Goal: Task Accomplishment & Management: Manage account settings

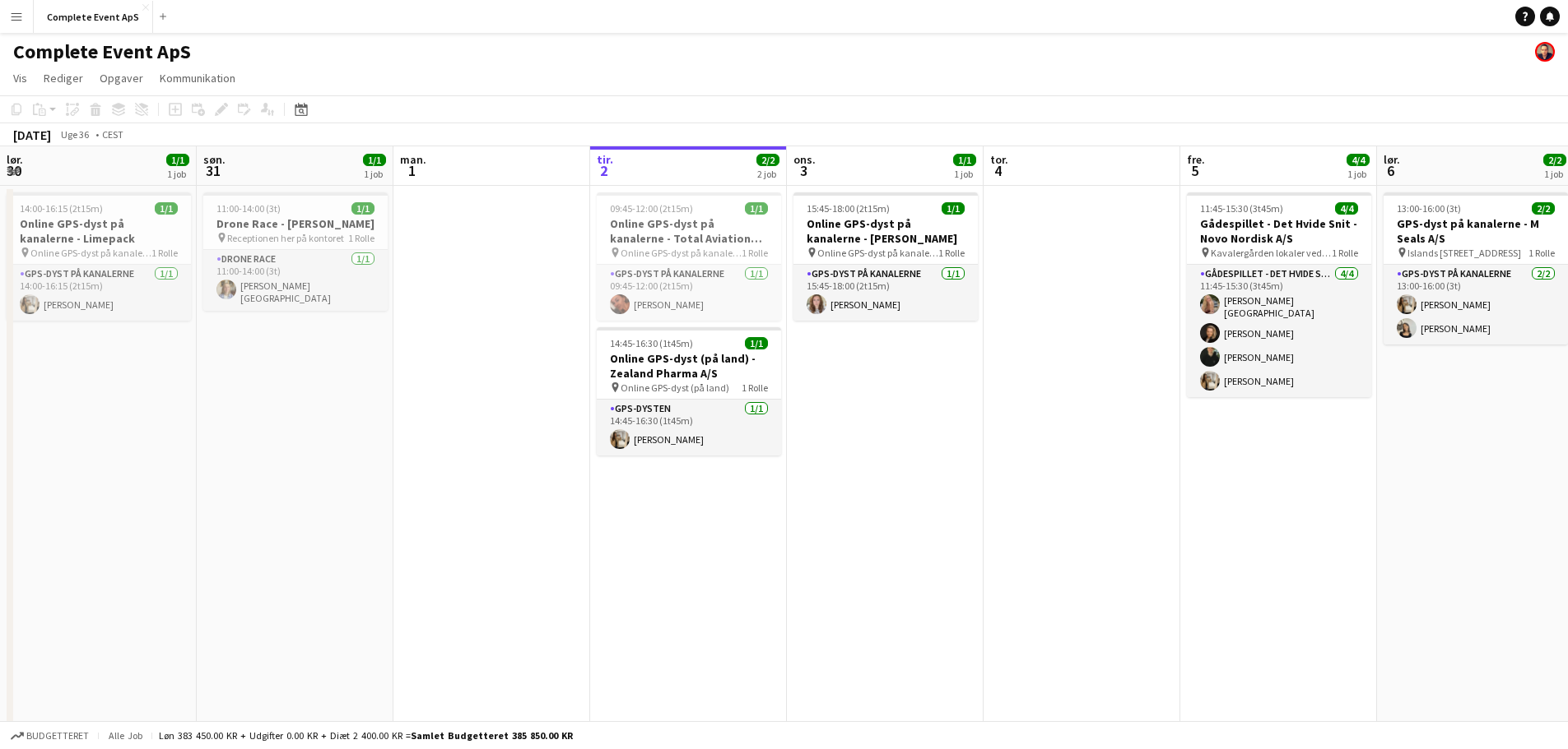
scroll to position [0, 393]
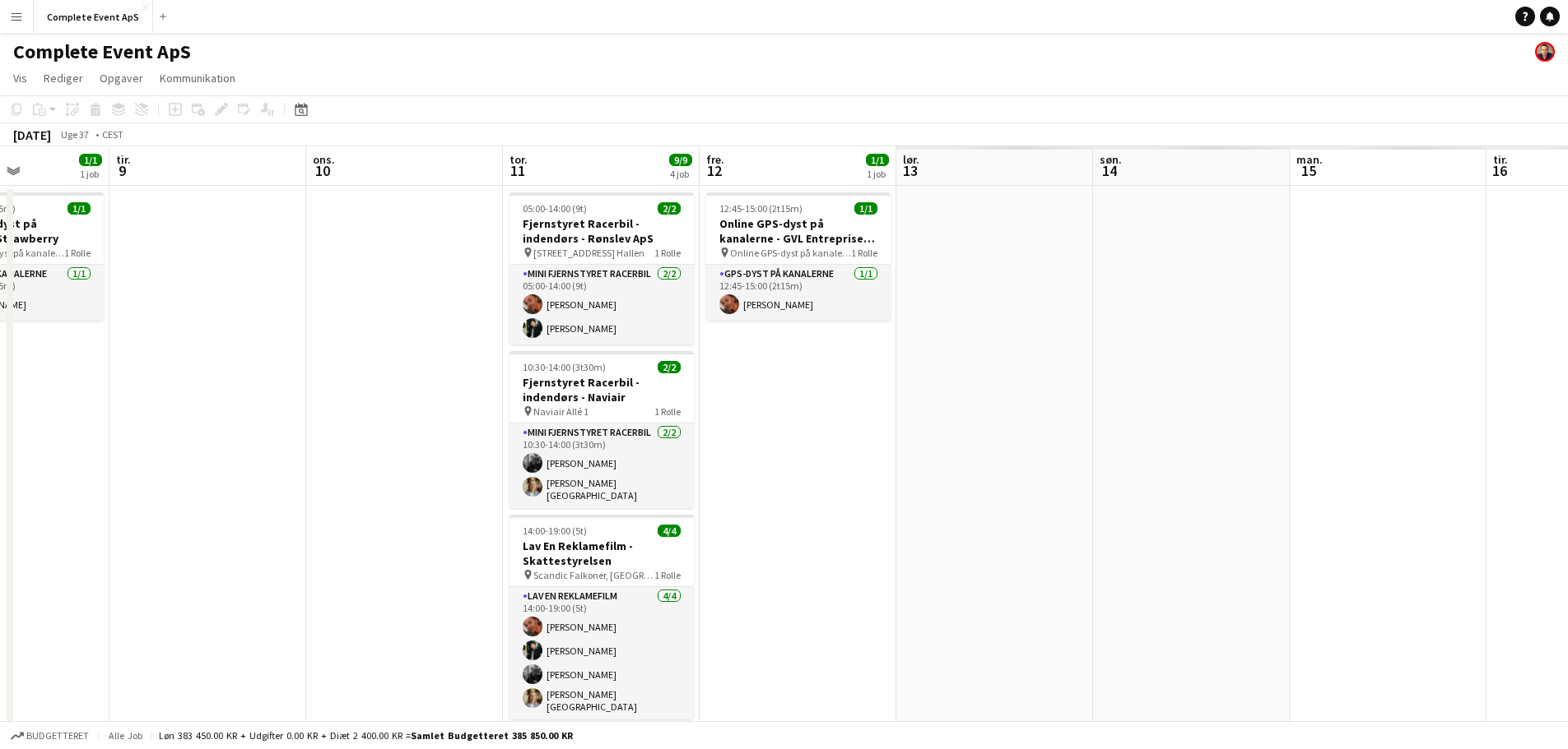
drag, startPoint x: 1464, startPoint y: 556, endPoint x: 0, endPoint y: 531, distance: 1464.2
click at [0, 531] on app-calendar-viewport "lør. 6 2/2 1 job søn. 7 man. 8 1/1 1 job tir. 9 ons. 10 tor. 11 9/9 4 job fre. …" at bounding box center [784, 515] width 1568 height 737
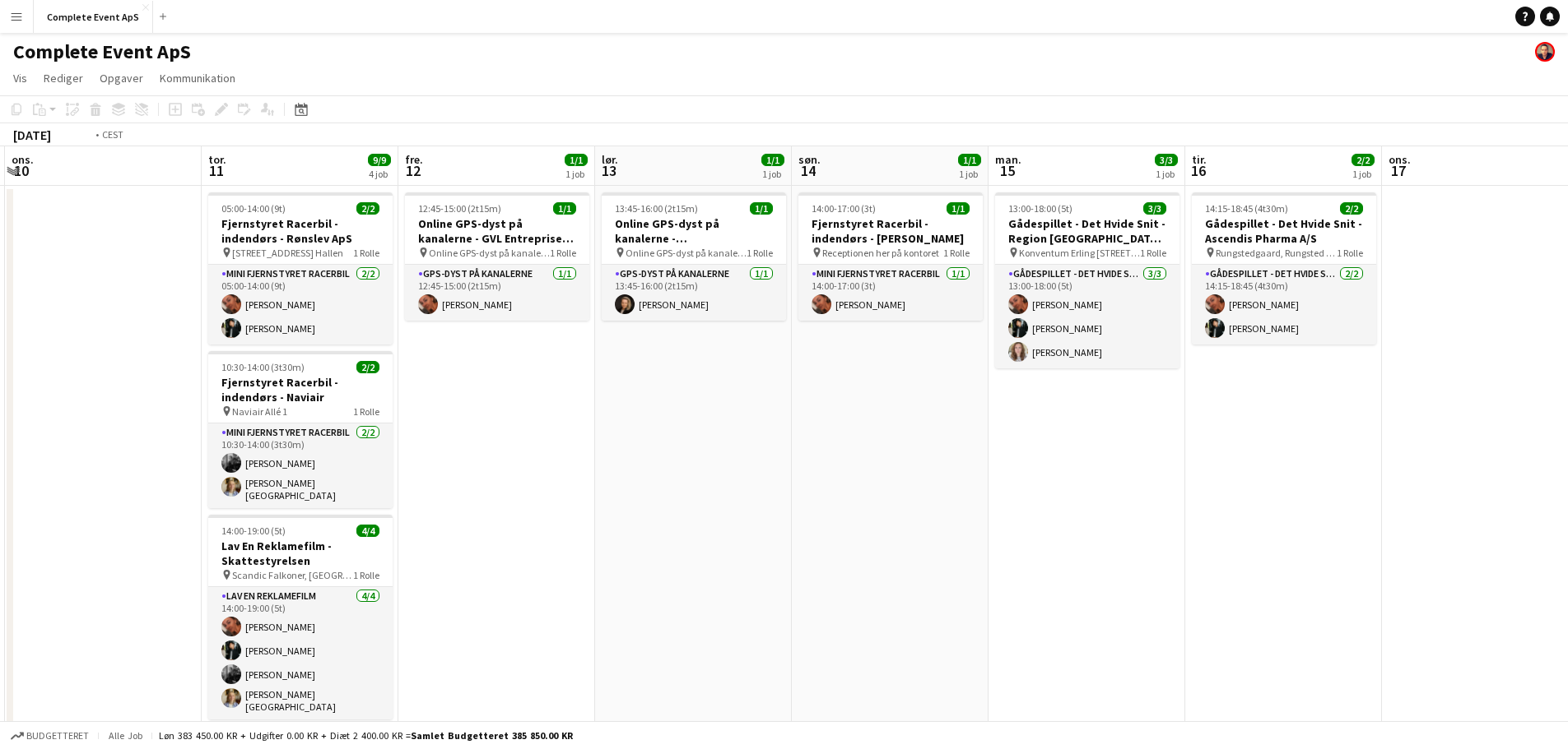
drag, startPoint x: 1357, startPoint y: 534, endPoint x: 0, endPoint y: 471, distance: 1358.5
click at [0, 472] on app-calendar-viewport "lør. 6 2/2 1 job søn. 7 man. 8 1/1 1 job tir. 9 ons. 10 tor. 11 9/9 4 job fre. …" at bounding box center [784, 515] width 1568 height 737
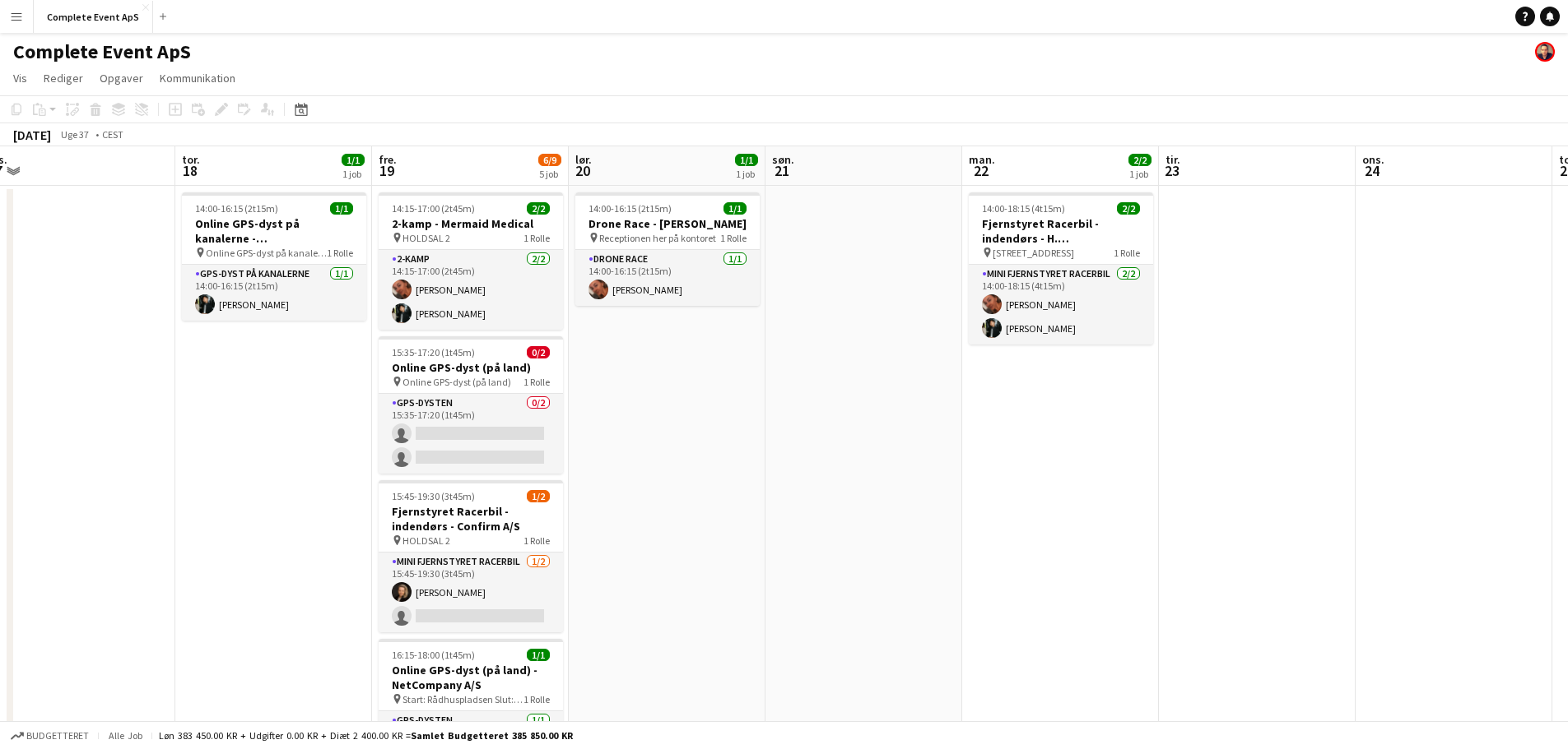
drag, startPoint x: 694, startPoint y: 489, endPoint x: 123, endPoint y: 474, distance: 571.2
click at [120, 477] on app-calendar-viewport "søn. 14 1/1 1 job man. 15 3/3 1 job tir. 16 2/2 1 job ons. 17 tor. 18 1/1 1 job…" at bounding box center [784, 571] width 1568 height 849
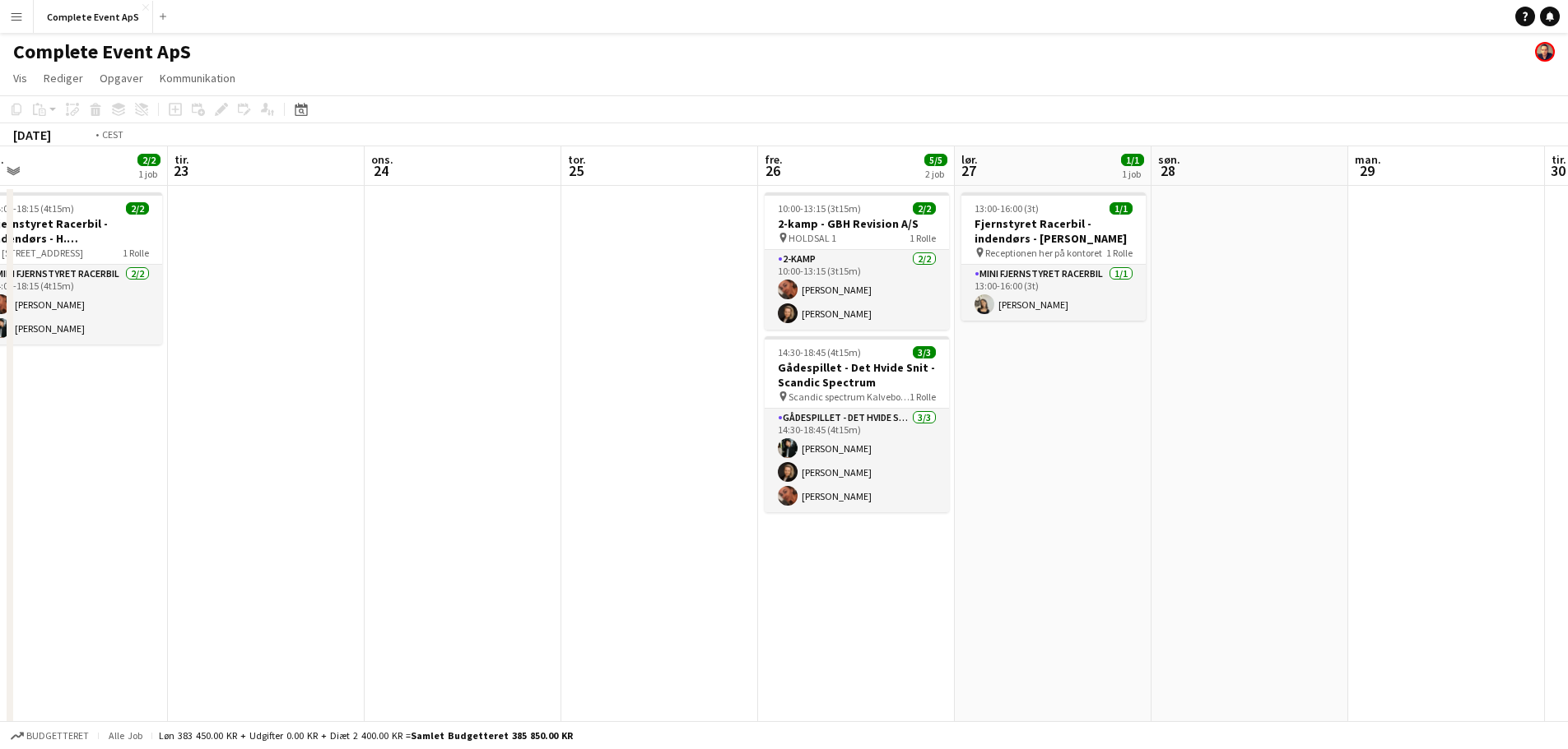
click at [0, 562] on app-calendar-viewport "tor. 18 1/1 1 job fre. 19 6/9 5 job lør. 20 1/1 1 job søn. 21 man. 22 2/2 1 job…" at bounding box center [784, 571] width 1568 height 849
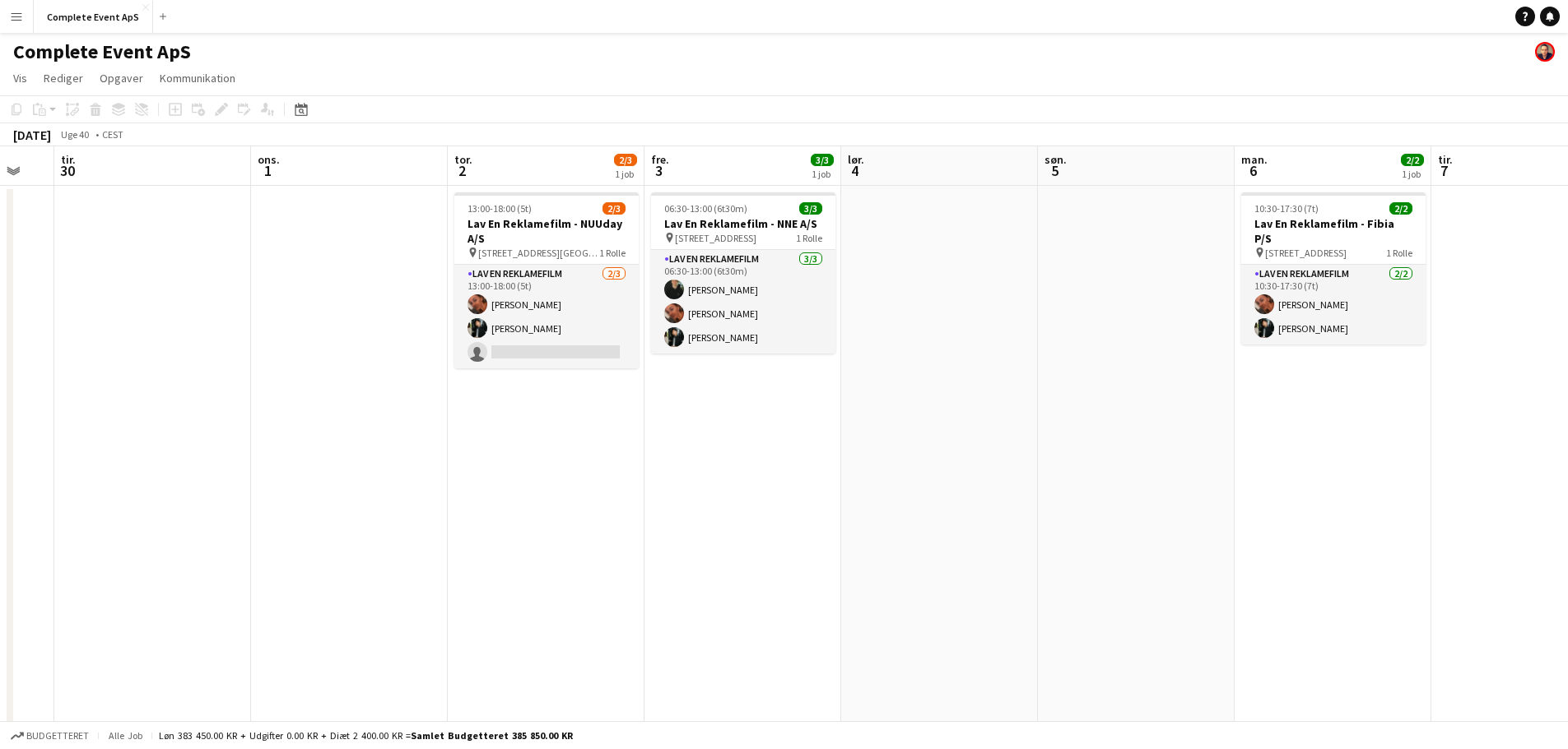
drag, startPoint x: 1423, startPoint y: 611, endPoint x: 782, endPoint y: 600, distance: 641.1
click at [782, 600] on app-calendar-viewport "lør. 27 1/1 1 job søn. 28 man. 29 tir. 30 ons. 1 tor. 2 2/3 1 job fre. 3 3/3 1 …" at bounding box center [784, 571] width 1568 height 849
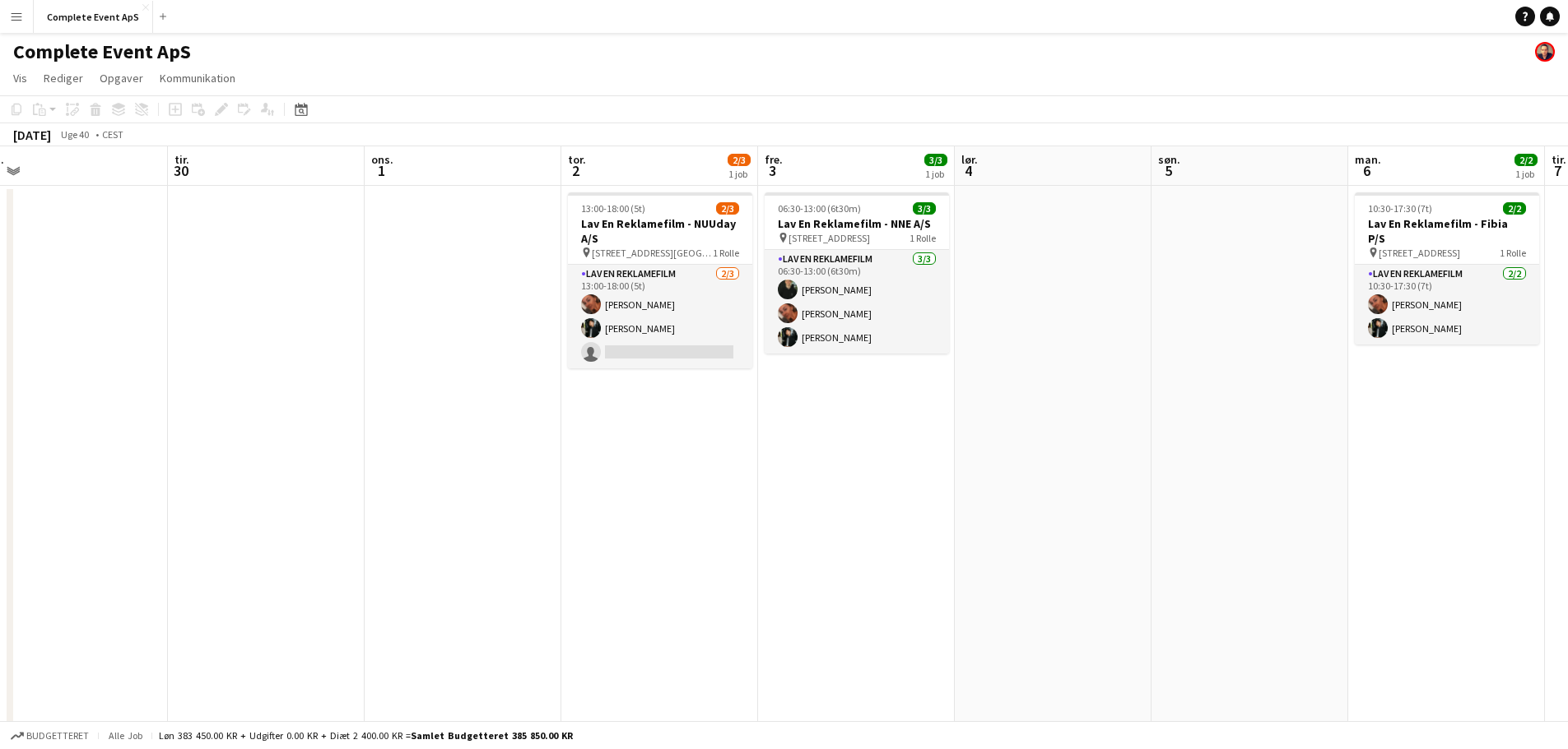
drag, startPoint x: 1187, startPoint y: 545, endPoint x: 208, endPoint y: 579, distance: 979.6
click at [209, 579] on app-calendar-viewport "lør. 27 1/1 1 job søn. 28 man. 29 tir. 30 ons. 1 tor. 2 2/3 1 job fre. 3 3/3 1 …" at bounding box center [784, 571] width 1568 height 849
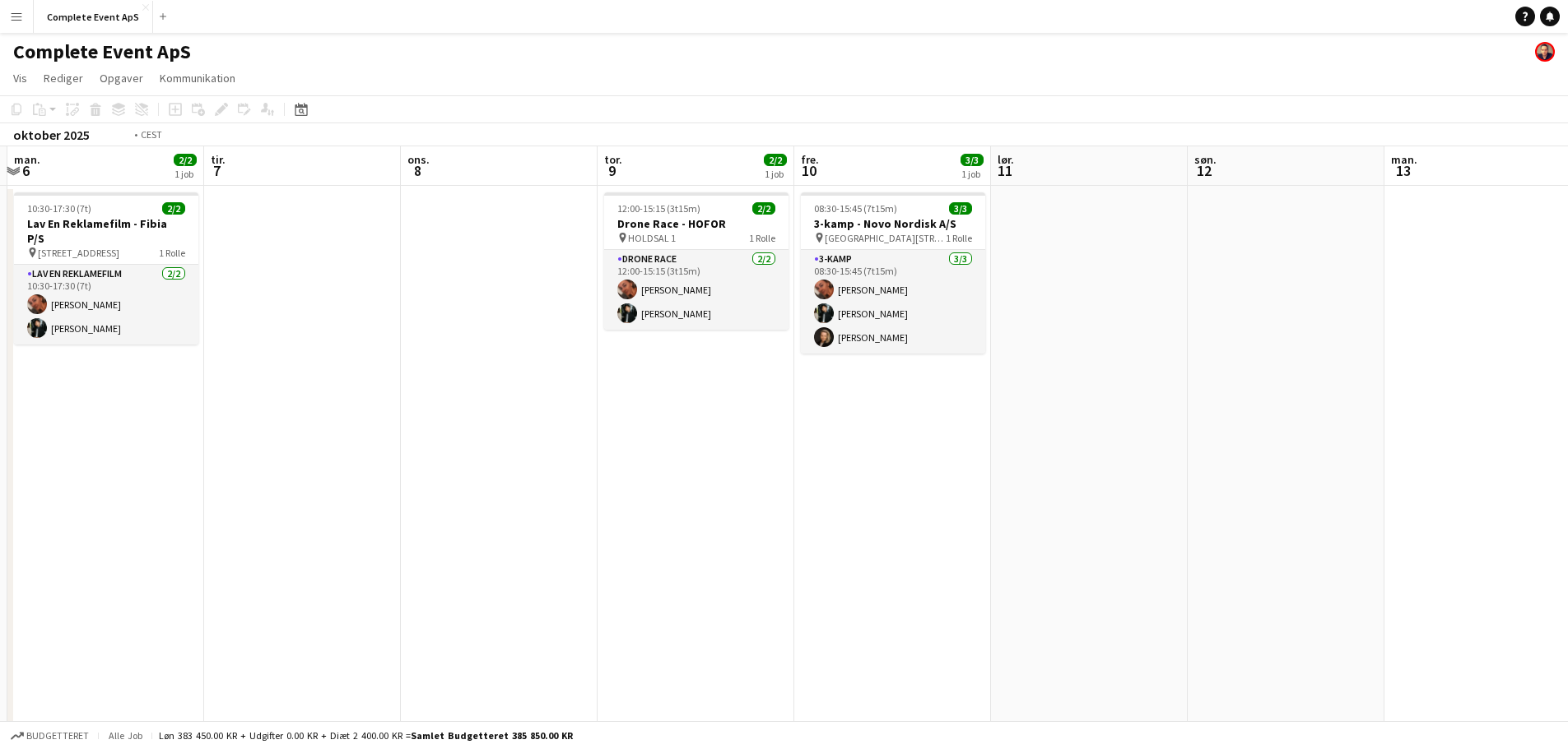
drag, startPoint x: 630, startPoint y: 562, endPoint x: 395, endPoint y: 561, distance: 235.0
click at [84, 564] on app-calendar-viewport "fre. 3 3/3 1 job lør. 4 søn. 5 man. 6 2/2 1 job tir. 7 ons. 8 tor. 9 2/2 1 job …" at bounding box center [784, 571] width 1568 height 849
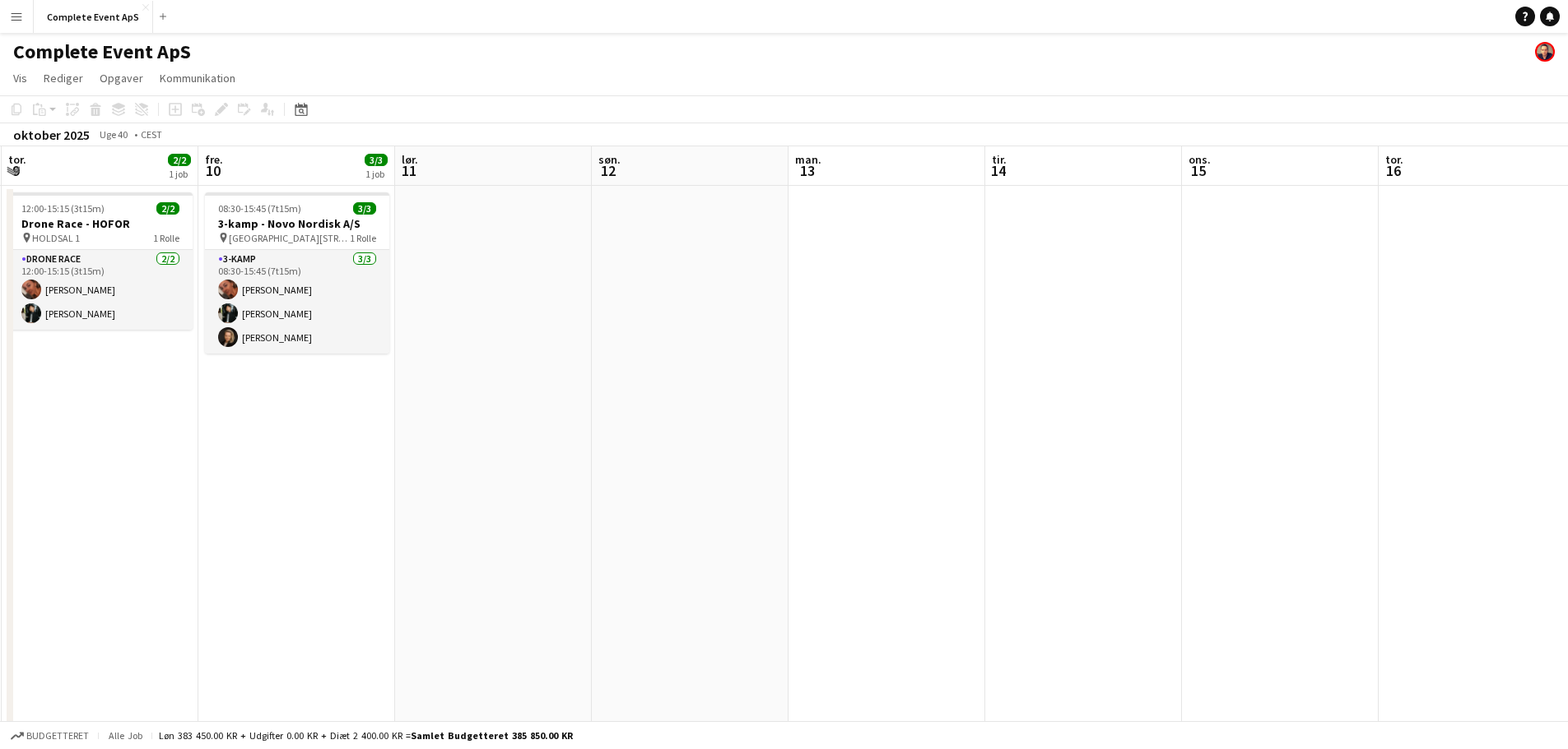
drag, startPoint x: 552, startPoint y: 583, endPoint x: 89, endPoint y: 564, distance: 463.4
click at [92, 568] on app-calendar-viewport "man. 6 2/2 1 job tir. 7 ons. 8 tor. 9 2/2 1 job fre. 10 3/3 1 job lør. 11 søn. …" at bounding box center [784, 571] width 1568 height 849
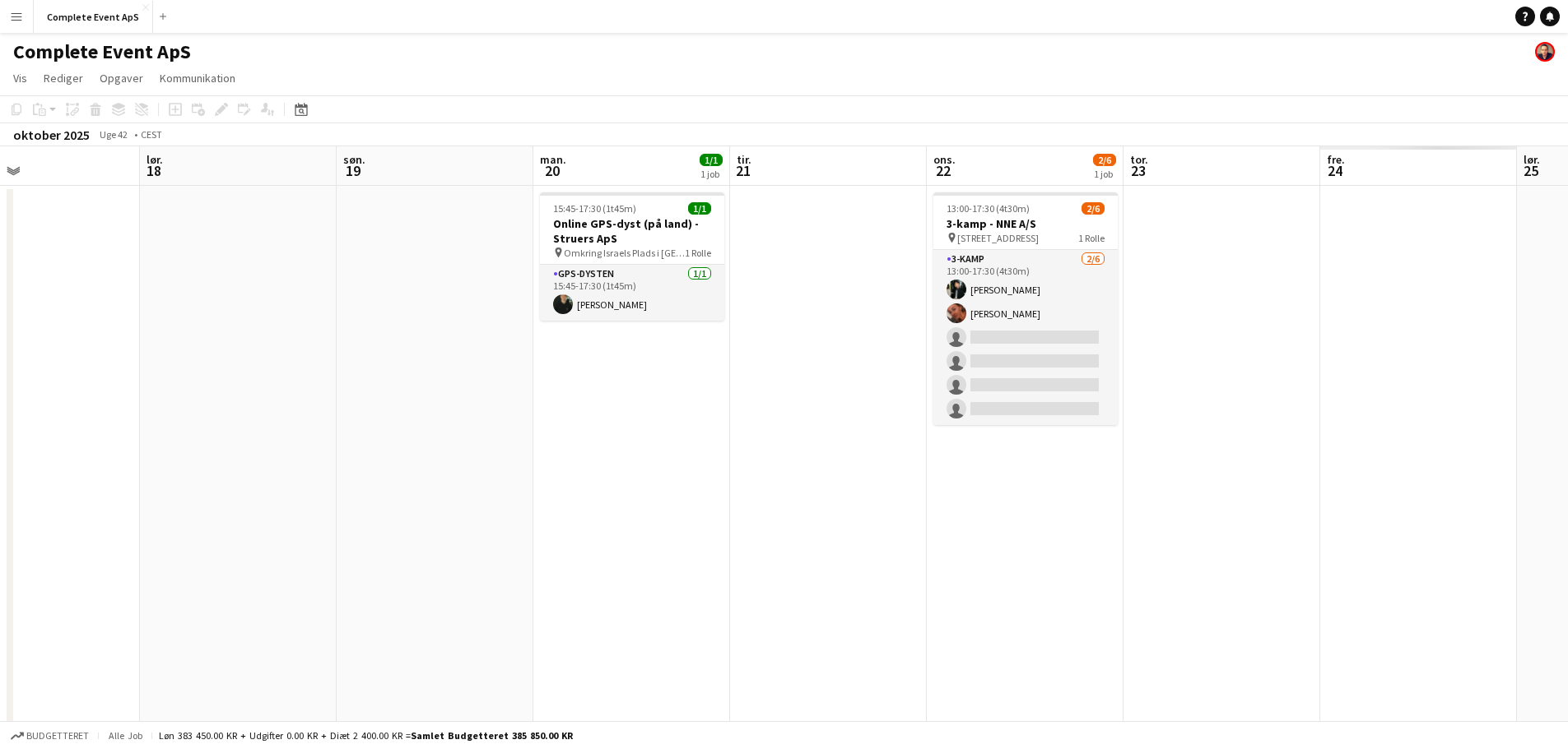
drag, startPoint x: 781, startPoint y: 585, endPoint x: 118, endPoint y: 555, distance: 663.7
click at [76, 560] on app-calendar-viewport "tir. 14 ons. 15 tor. 16 fre. 17 lør. 18 søn. 19 man. 20 1/1 1 job tir. 21 ons. …" at bounding box center [784, 571] width 1568 height 849
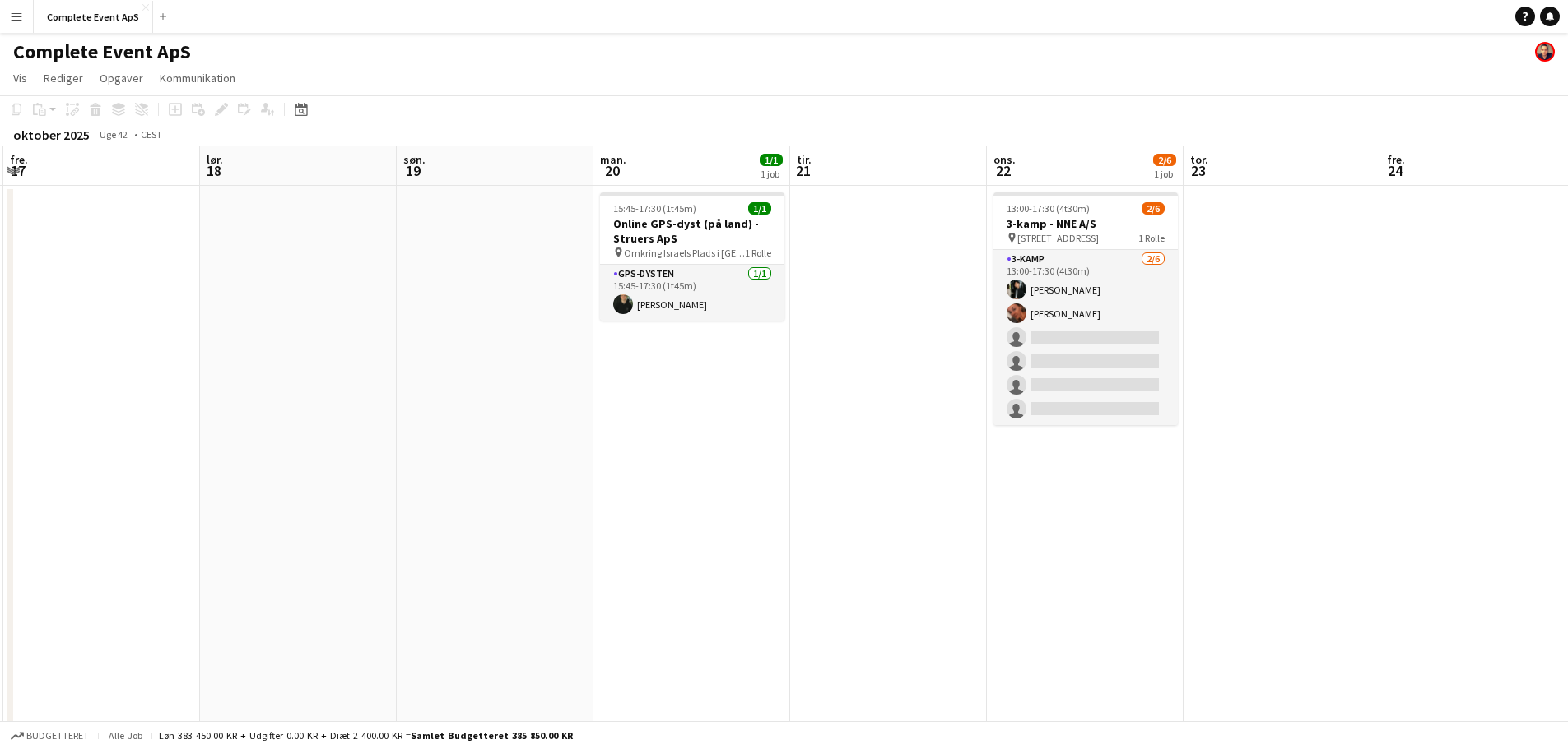
drag, startPoint x: 910, startPoint y: 587, endPoint x: 310, endPoint y: 546, distance: 601.4
click at [289, 550] on app-calendar-viewport "tir. 14 ons. 15 tor. 16 fre. 17 lør. 18 søn. 19 man. 20 1/1 1 job tir. 21 ons. …" at bounding box center [784, 571] width 1568 height 849
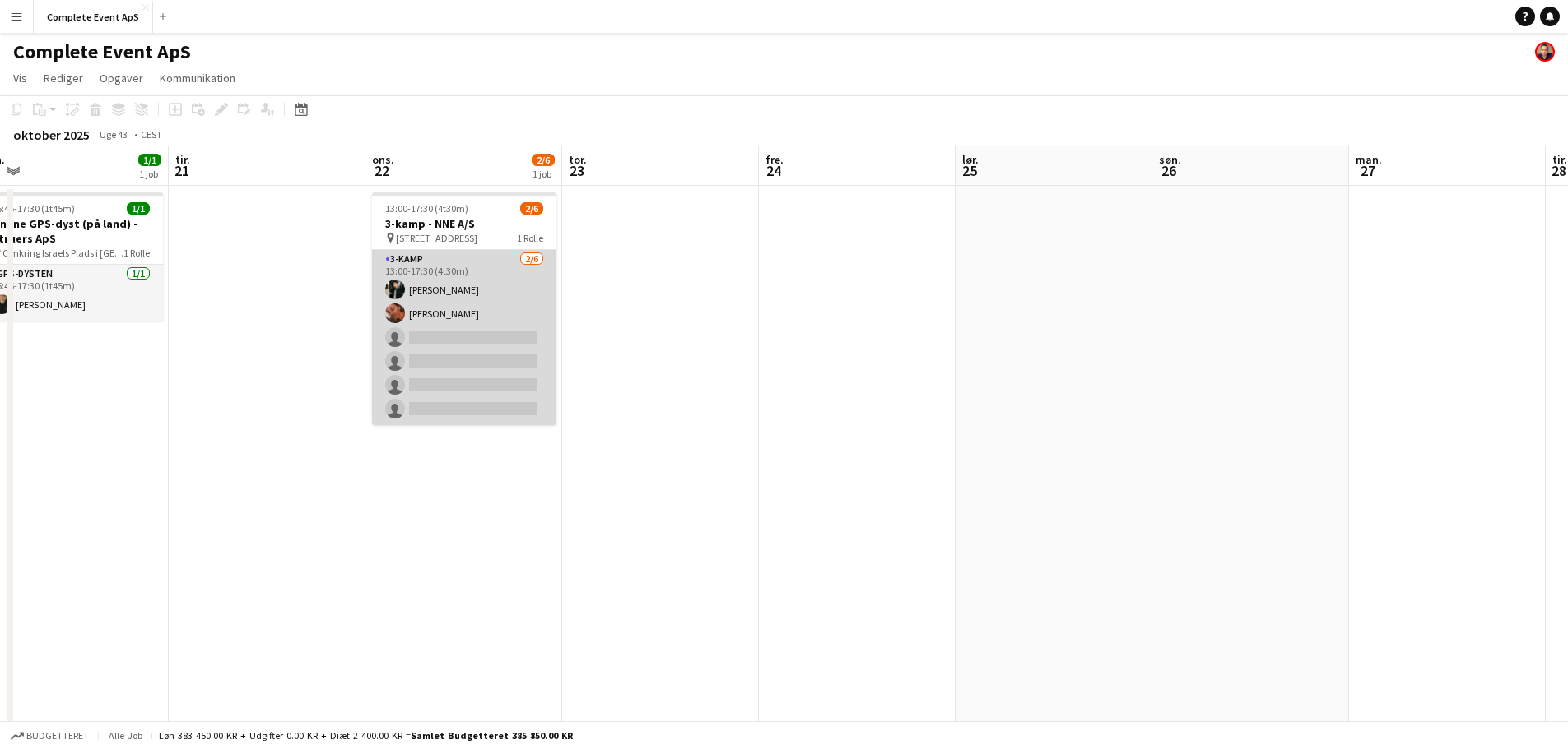
click at [497, 332] on app-card-role "3-kamp [DATE] 13:00-17:30 (4t30m) [PERSON_NAME] [PERSON_NAME] single-neutral-ac…" at bounding box center [464, 337] width 185 height 175
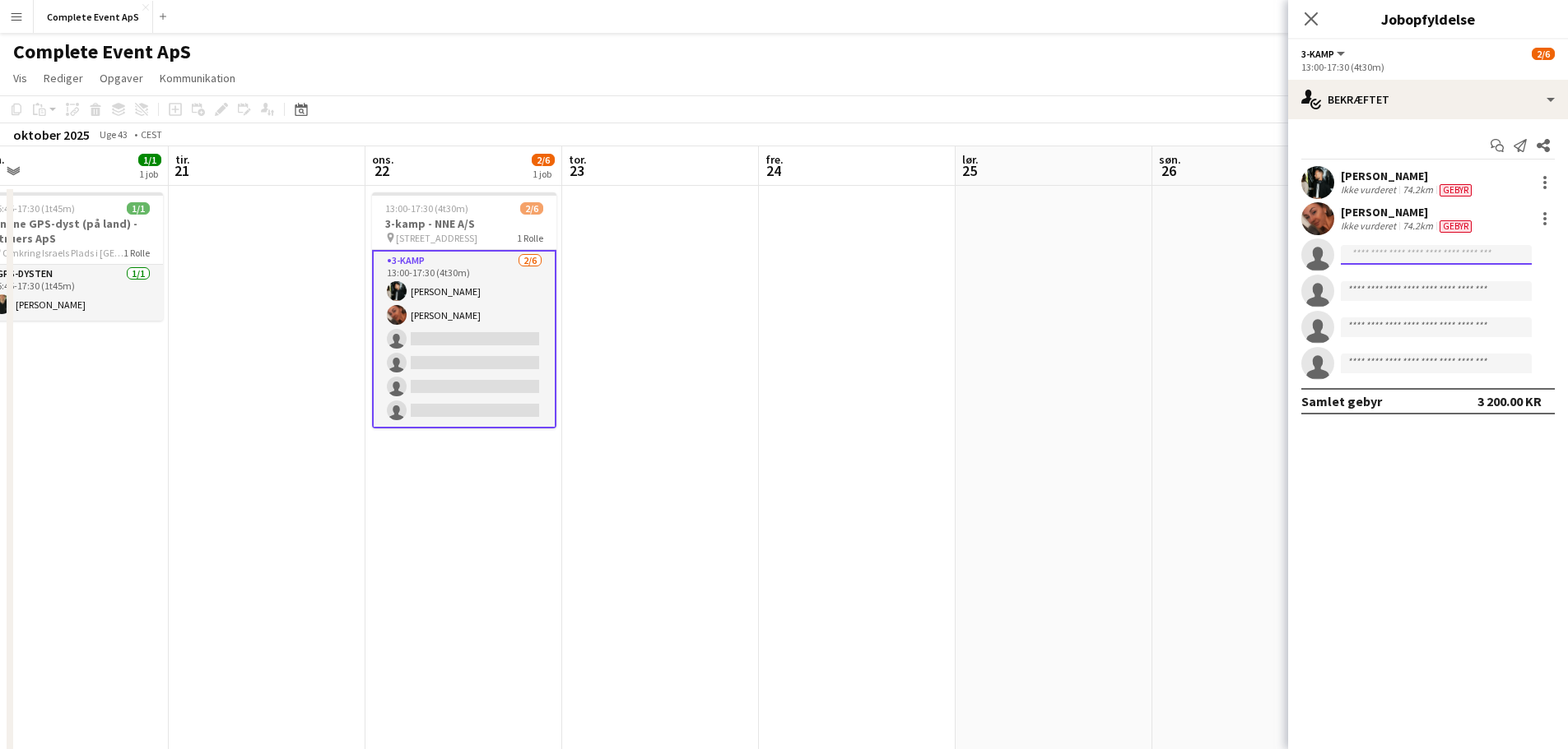
click at [1421, 253] on input at bounding box center [1436, 255] width 191 height 20
type input "******"
click at [1414, 288] on span "[EMAIL_ADDRESS][DOMAIN_NAME]" at bounding box center [1436, 292] width 164 height 13
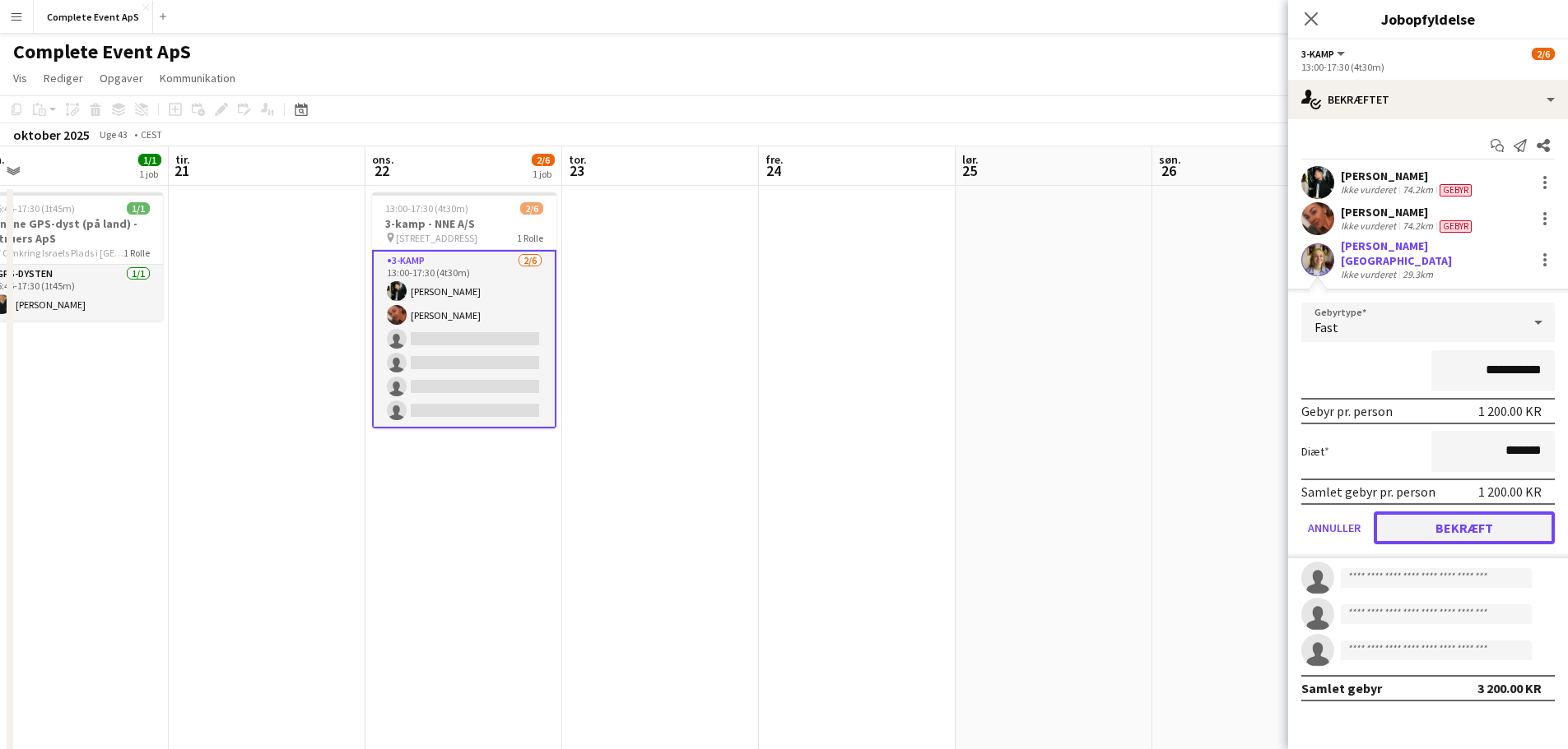
click at [1455, 512] on button "Bekræft" at bounding box center [1464, 528] width 181 height 33
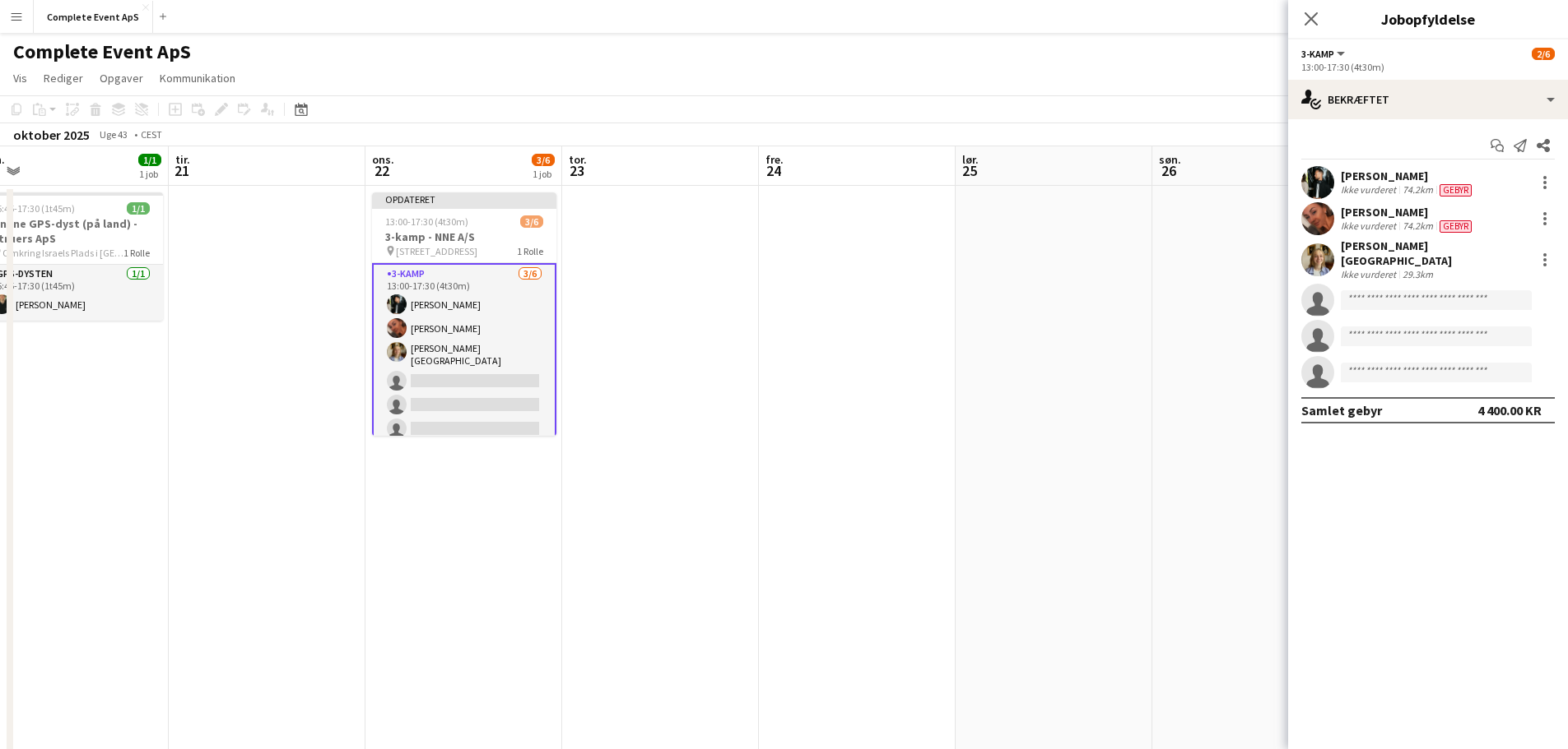
click at [1210, 435] on app-date-cell at bounding box center [1251, 590] width 197 height 809
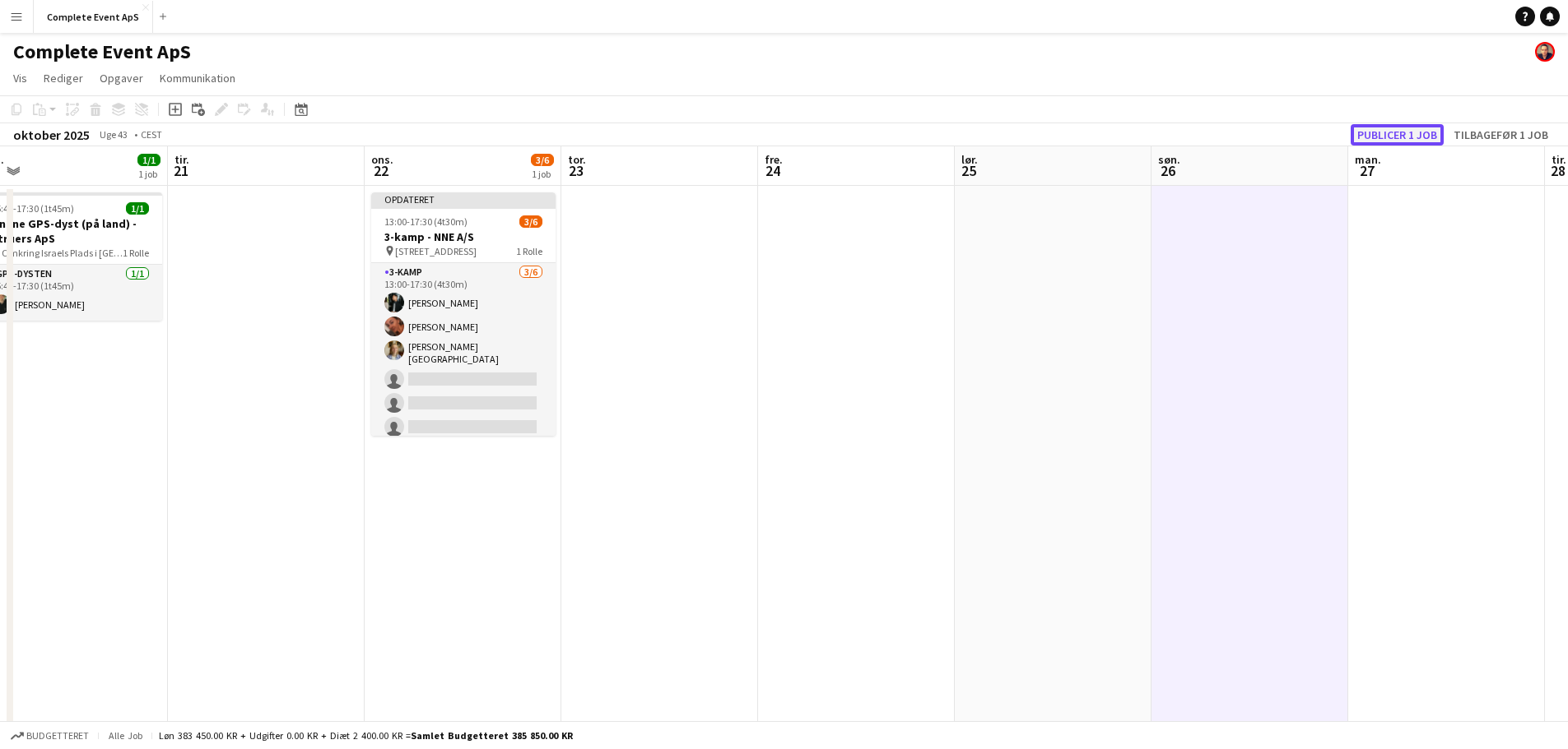
click at [1414, 129] on button "Publicer 1 job" at bounding box center [1397, 135] width 93 height 21
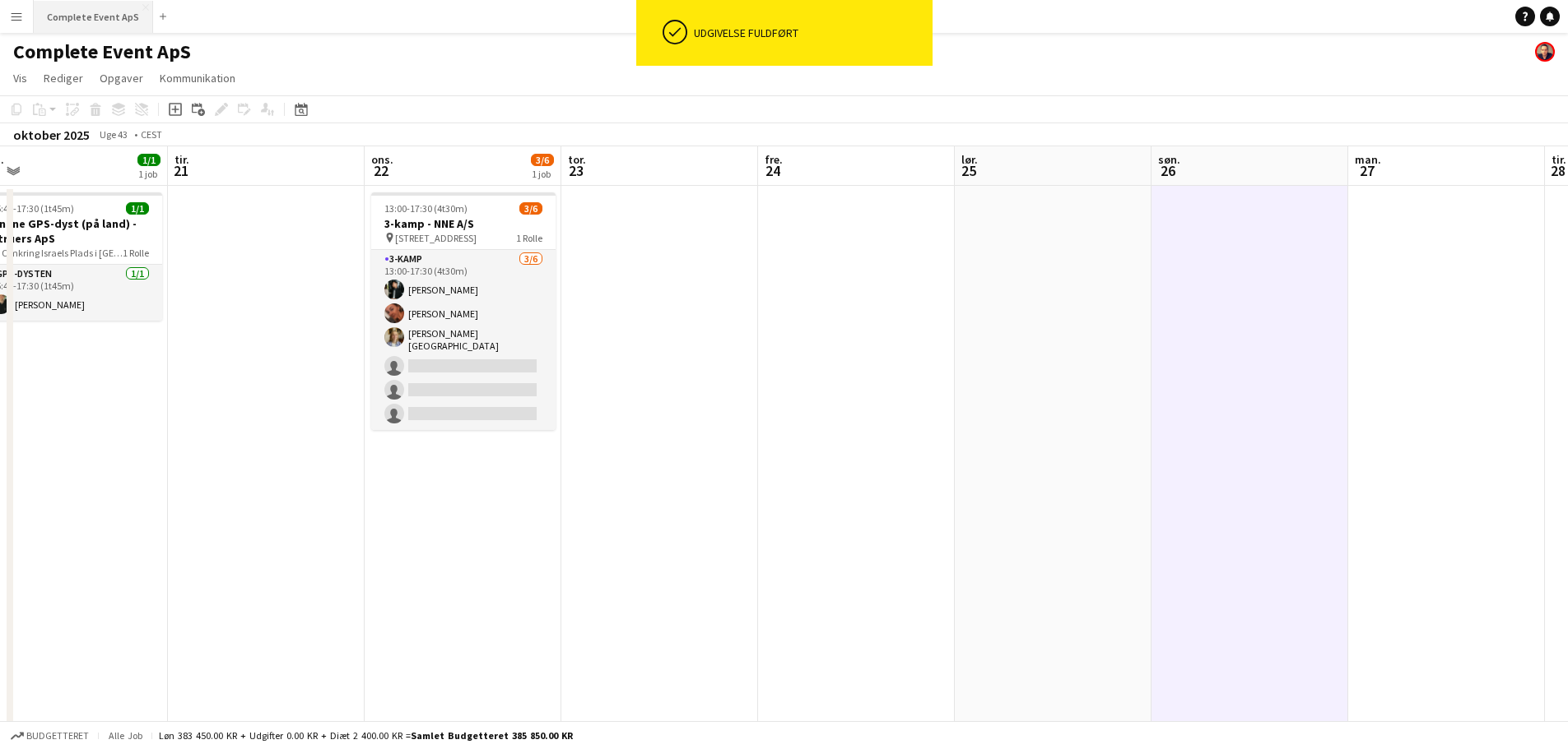
click at [87, 11] on button "Complete Event ApS Luk" at bounding box center [93, 17] width 119 height 32
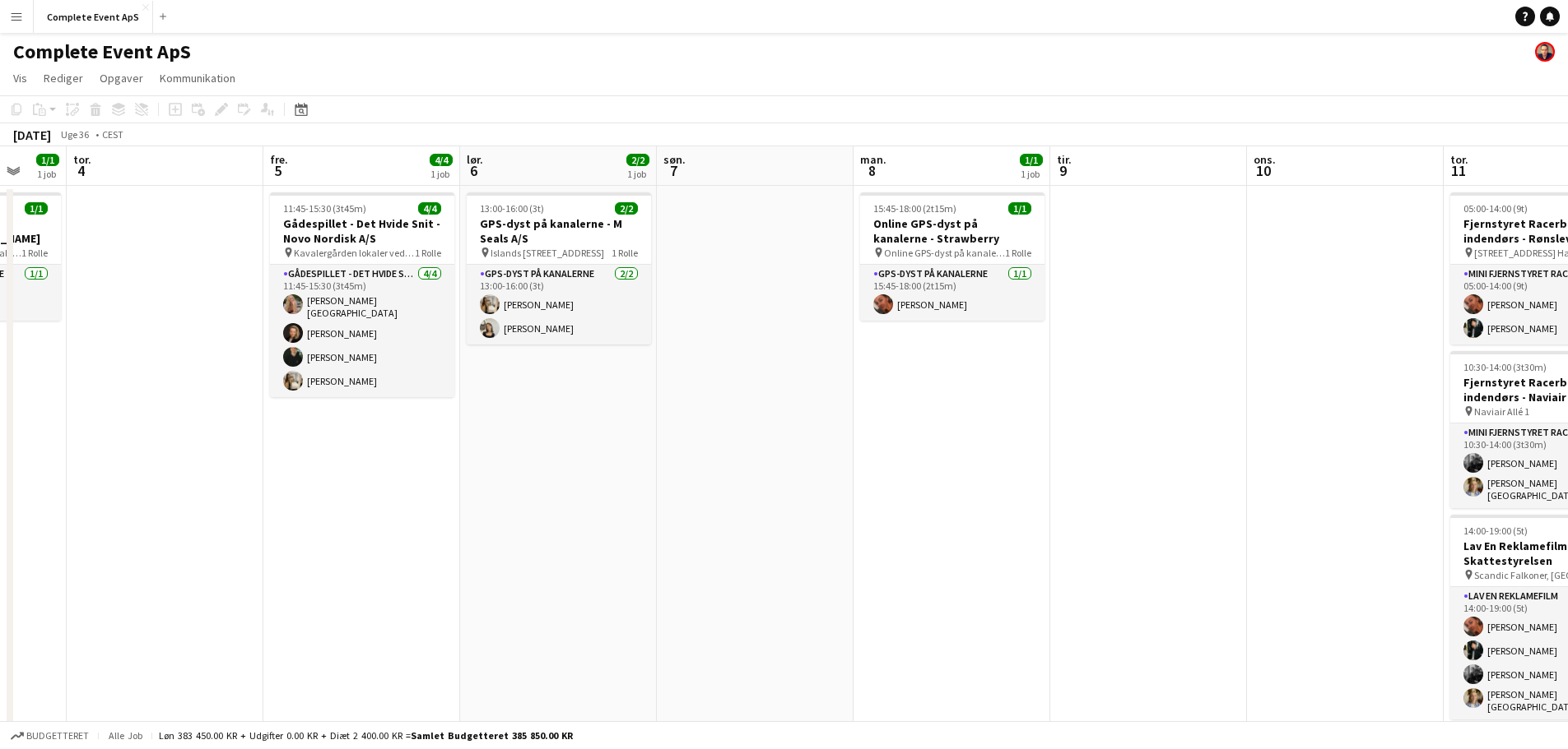
scroll to position [0, 614]
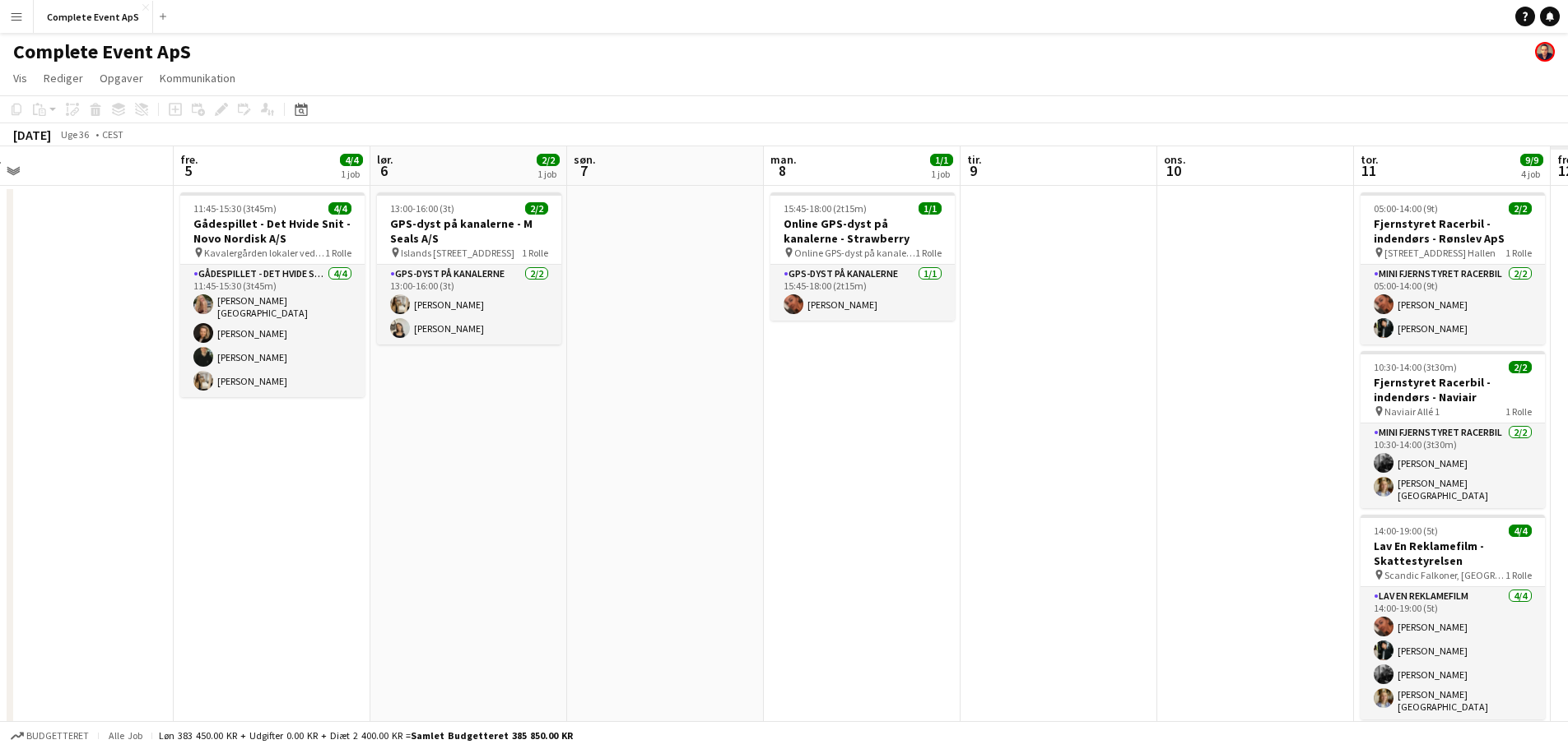
drag, startPoint x: 767, startPoint y: 437, endPoint x: 0, endPoint y: 435, distance: 767.0
click at [0, 435] on app-calendar-viewport "man. 1 tir. 2 2/2 2 job ons. 3 1/1 1 job tor. 4 fre. 5 4/4 1 job lør. 6 2/2 1 j…" at bounding box center [784, 515] width 1568 height 737
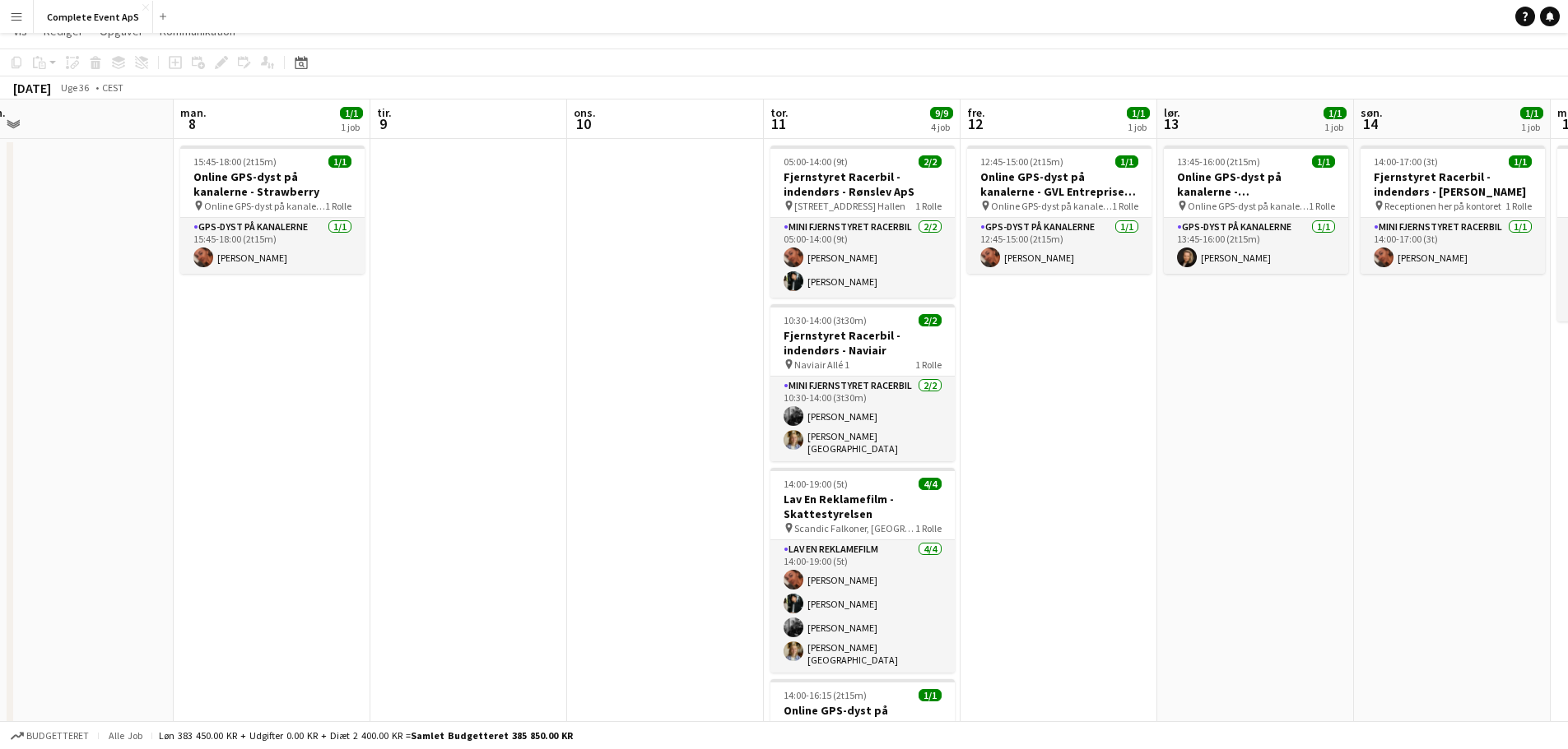
scroll to position [160, 0]
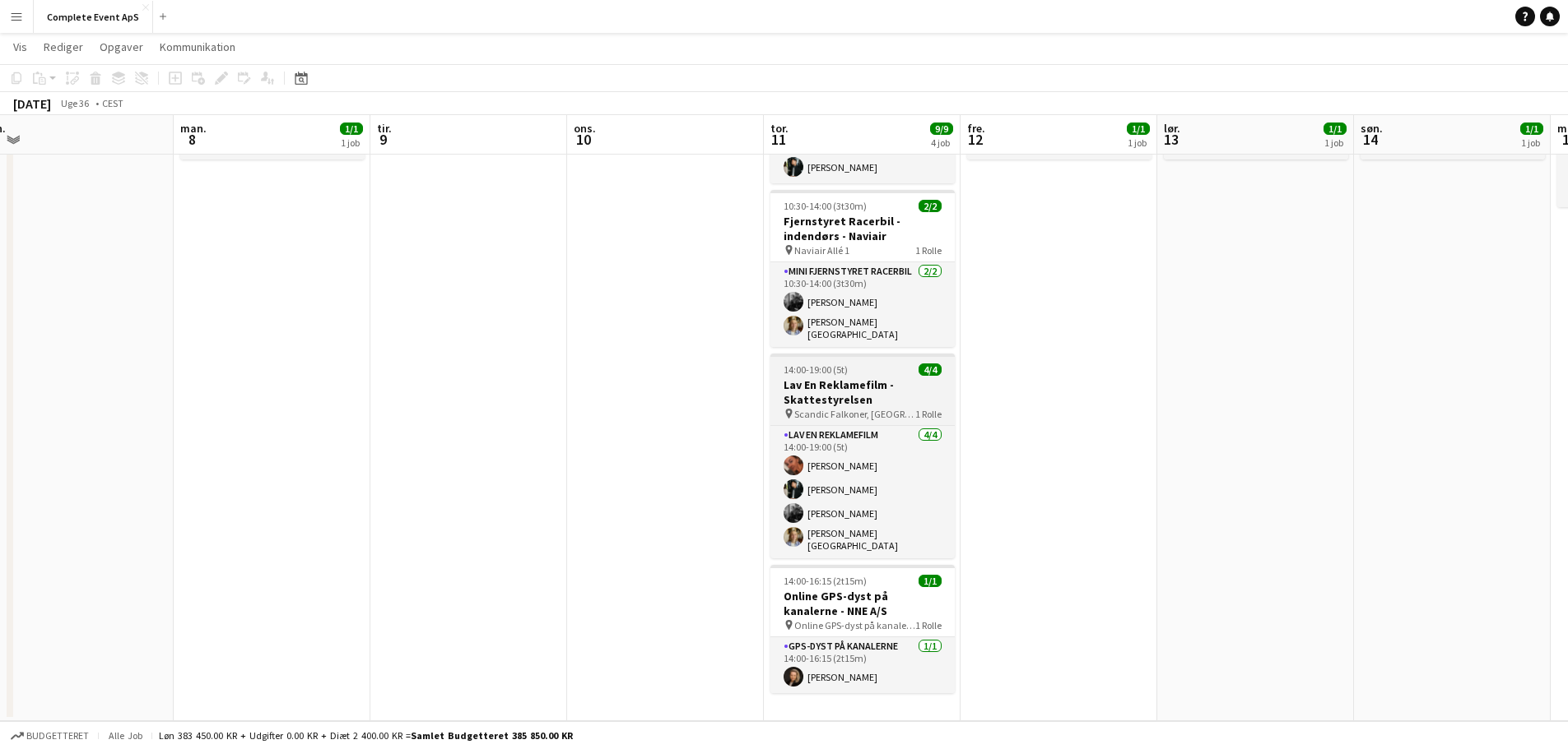
click at [891, 377] on h3 "Lav En Reklamefilm - Skattestyrelsen" at bounding box center [863, 391] width 185 height 29
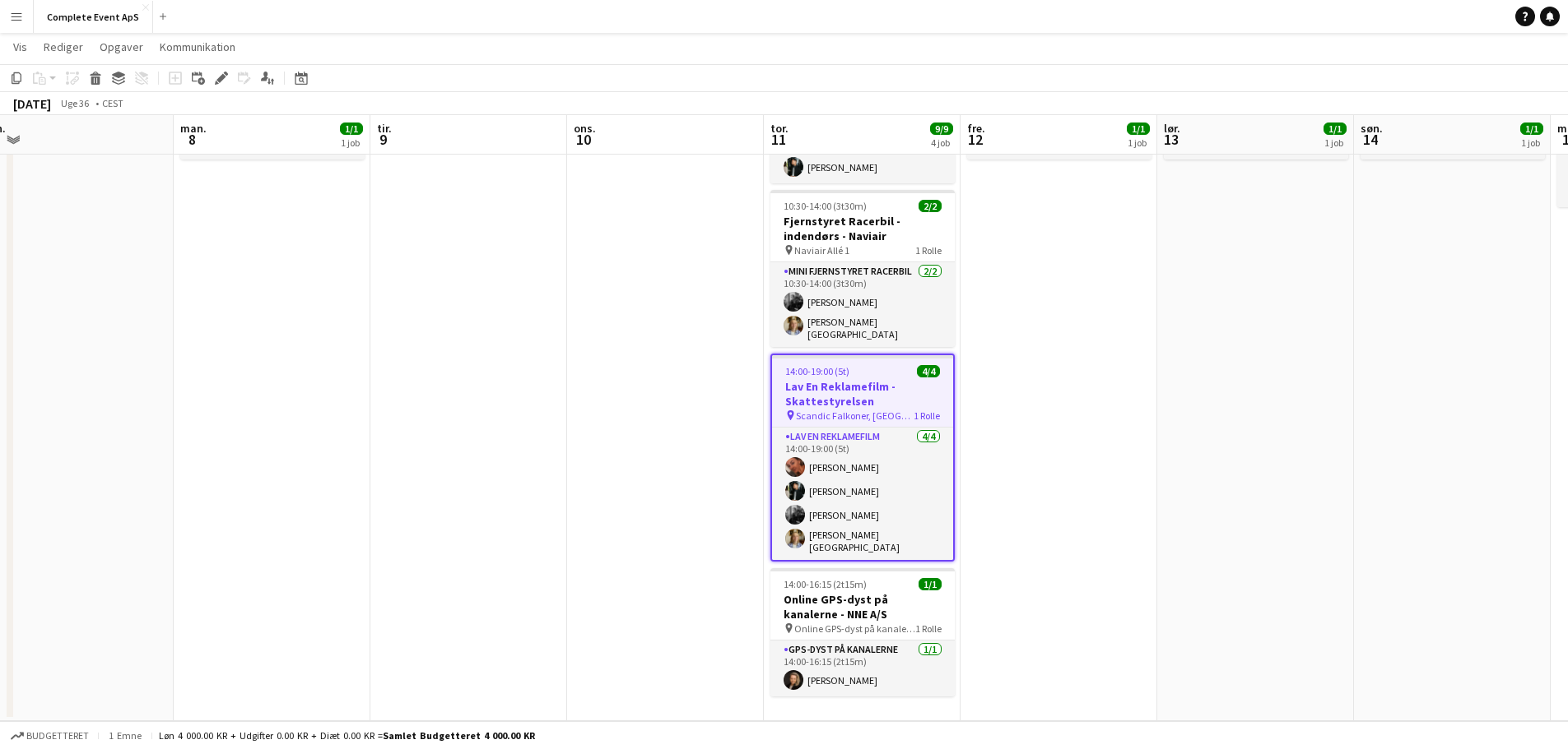
click at [891, 379] on h3 "Lav En Reklamefilm - Skattestyrelsen" at bounding box center [862, 393] width 181 height 29
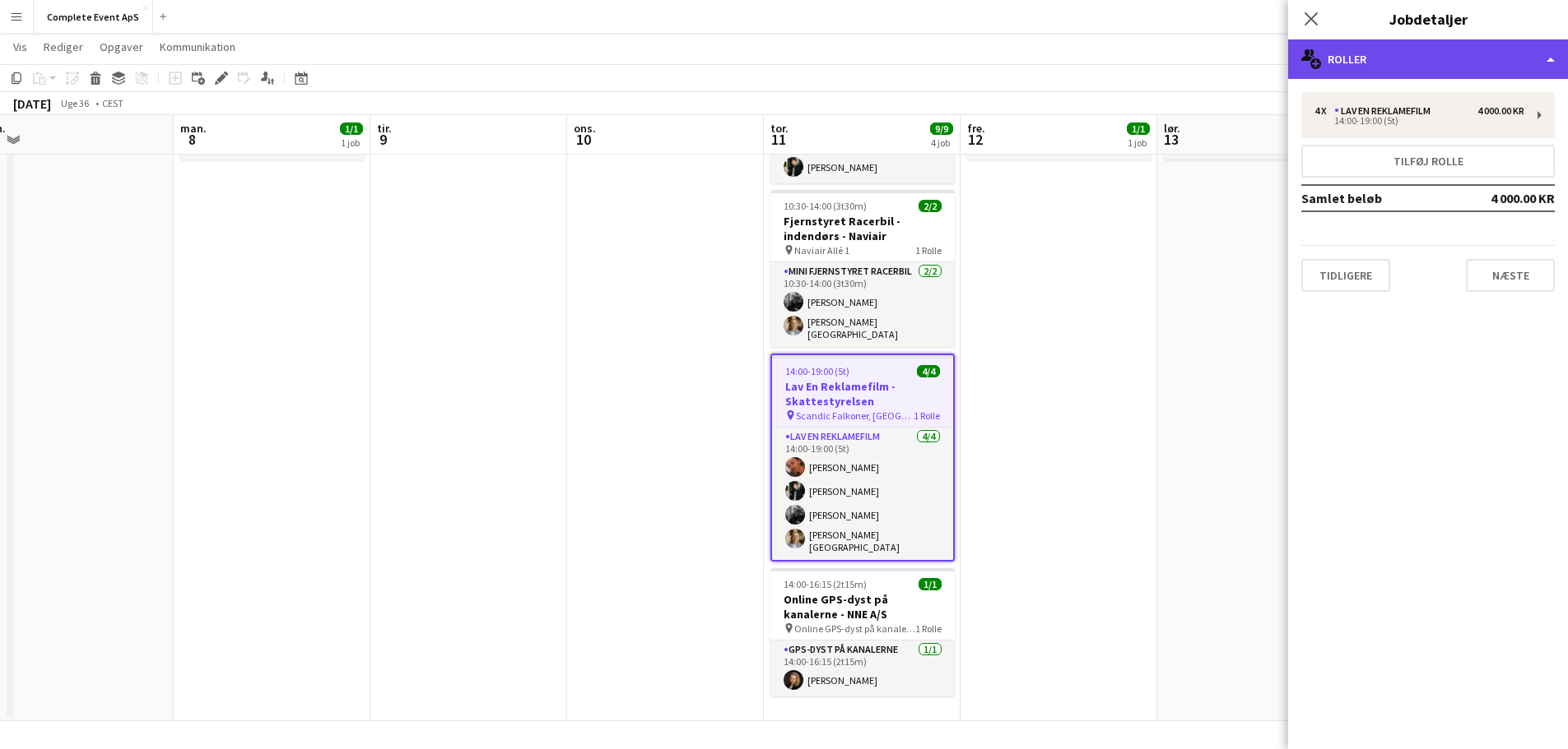
click at [1445, 54] on div "multiple-users-add Roller" at bounding box center [1428, 59] width 280 height 39
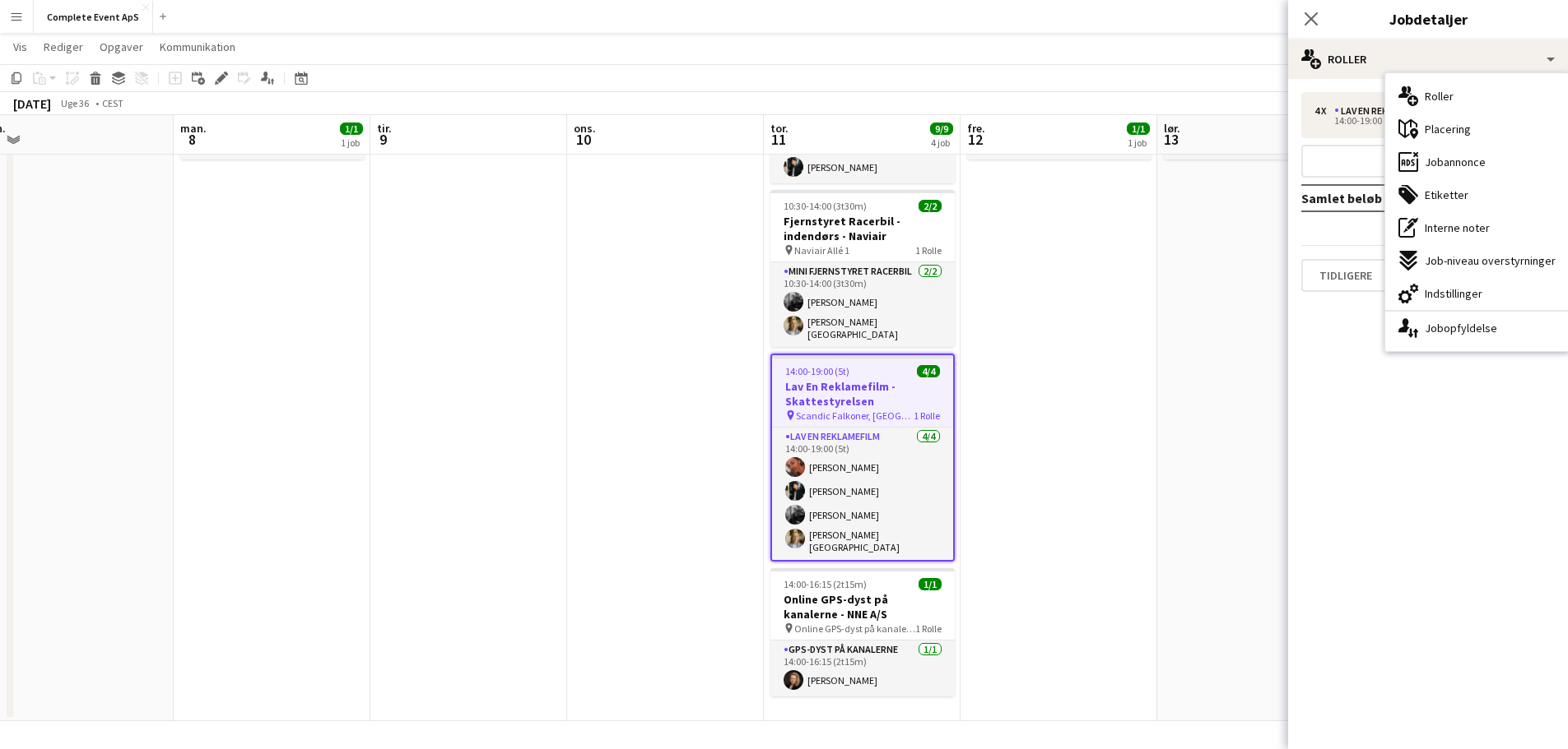
click at [1450, 162] on span "Jobannonce" at bounding box center [1454, 162] width 61 height 15
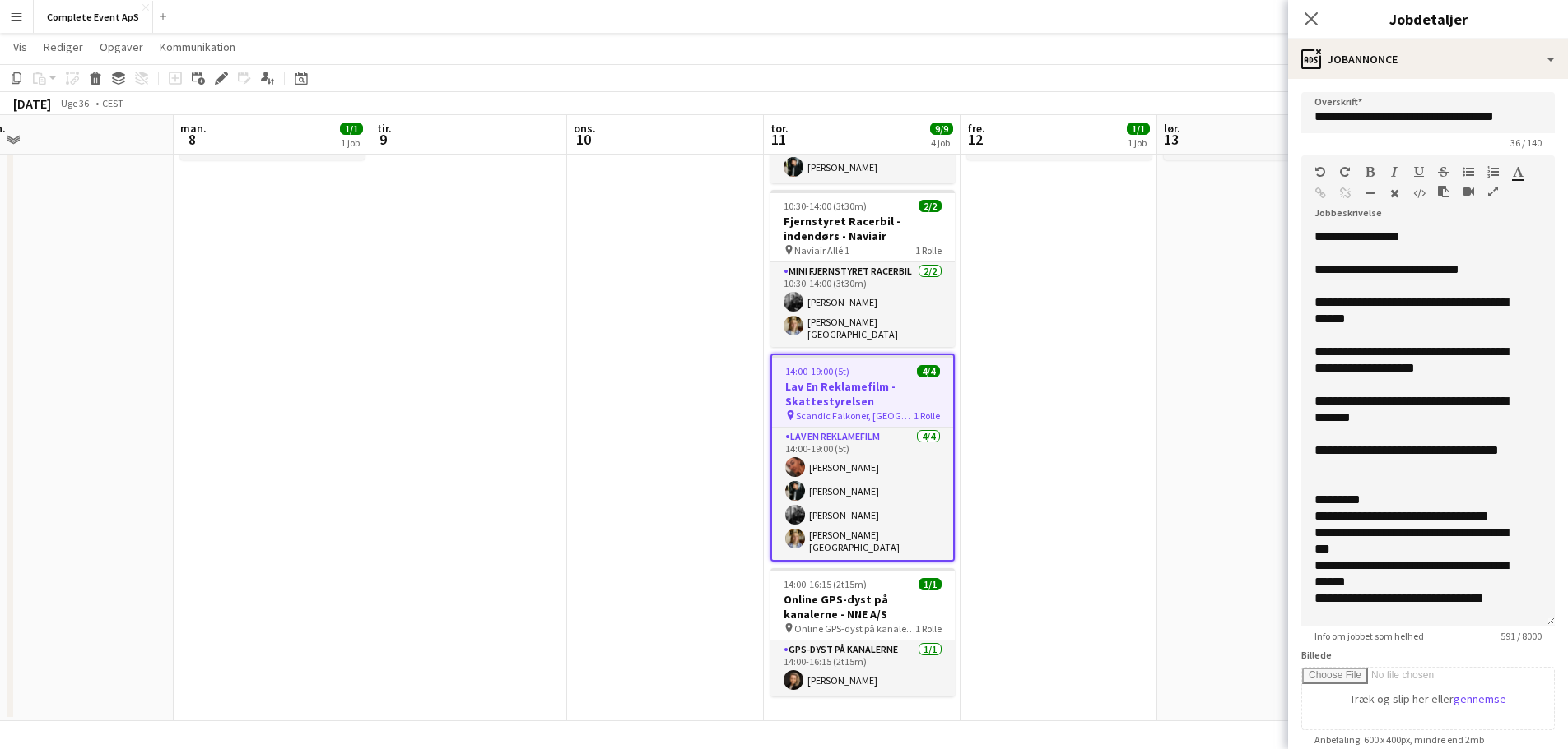
drag, startPoint x: 1528, startPoint y: 339, endPoint x: 1509, endPoint y: 639, distance: 300.6
click at [1509, 639] on app-form-group "**********" at bounding box center [1427, 398] width 253 height 487
drag, startPoint x: 1337, startPoint y: 230, endPoint x: 1251, endPoint y: 222, distance: 86.4
click at [1254, 220] on body "Menu Boards Boards Boards Alle job Status Arbejdsstyrke Arbejdsstyrke Min arbej…" at bounding box center [784, 295] width 1568 height 909
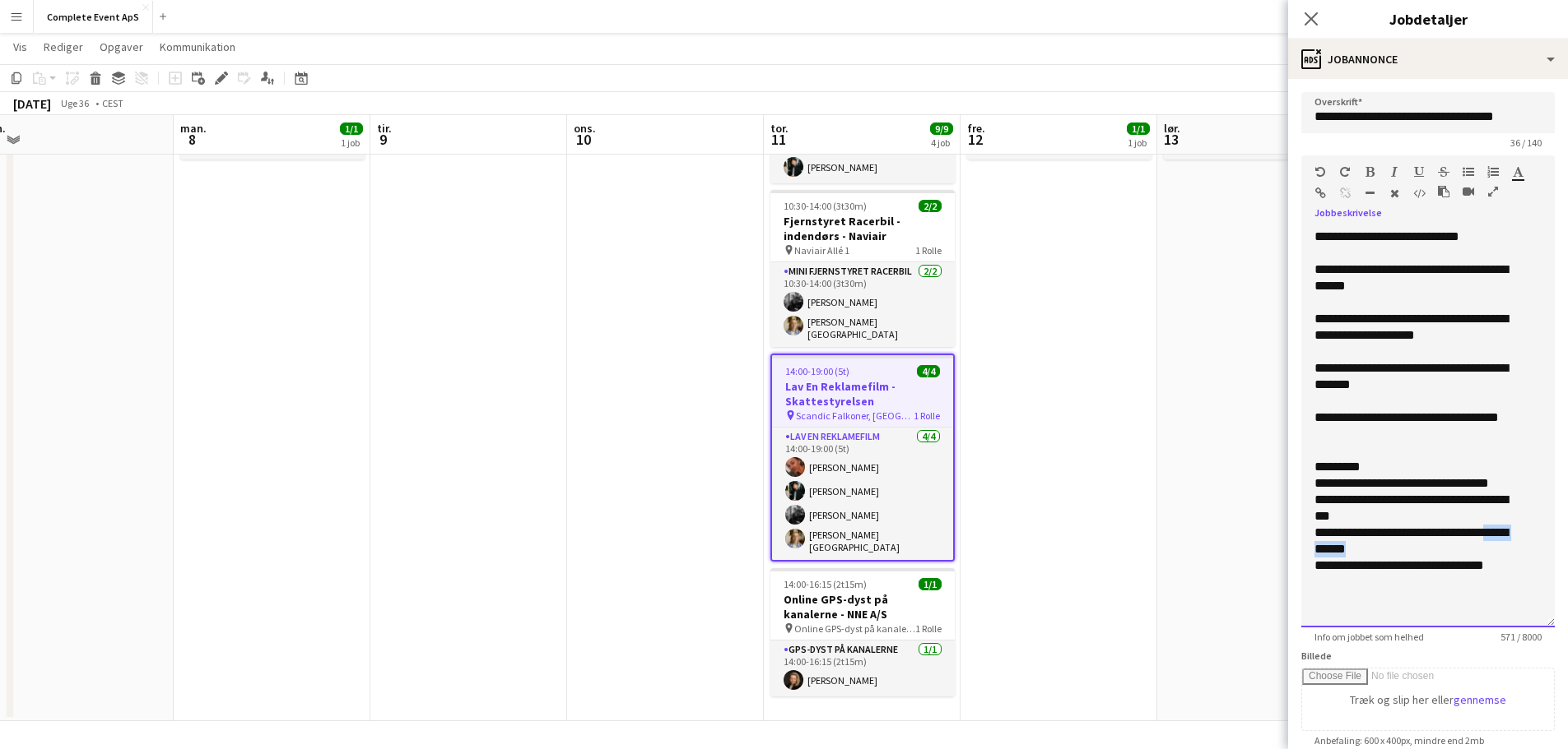
drag, startPoint x: 1406, startPoint y: 546, endPoint x: 1309, endPoint y: 557, distance: 97.6
click at [1309, 557] on div "**********" at bounding box center [1427, 429] width 253 height 399
click at [1412, 391] on div "**********" at bounding box center [1415, 376] width 202 height 33
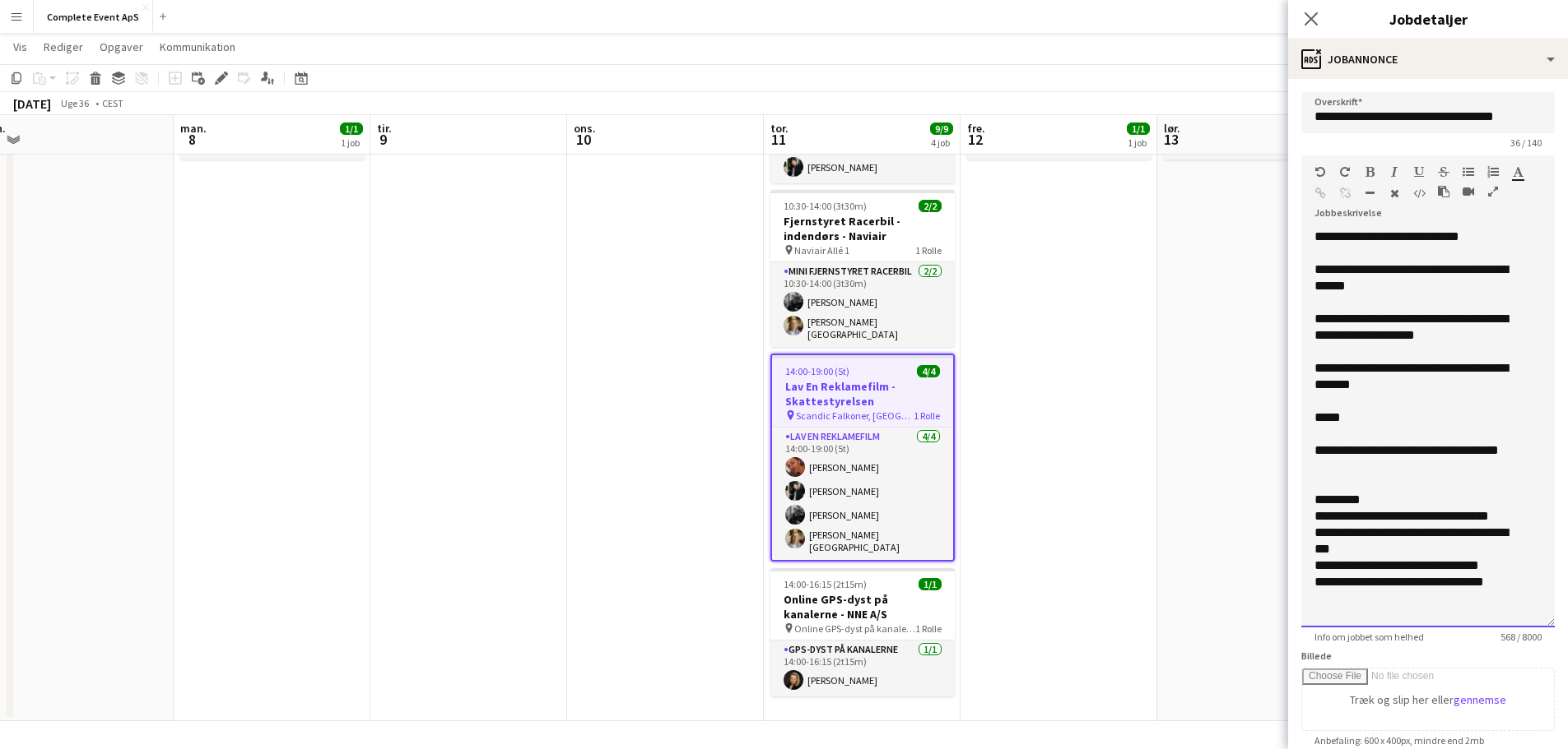
click at [1382, 422] on div "*****" at bounding box center [1415, 418] width 202 height 17
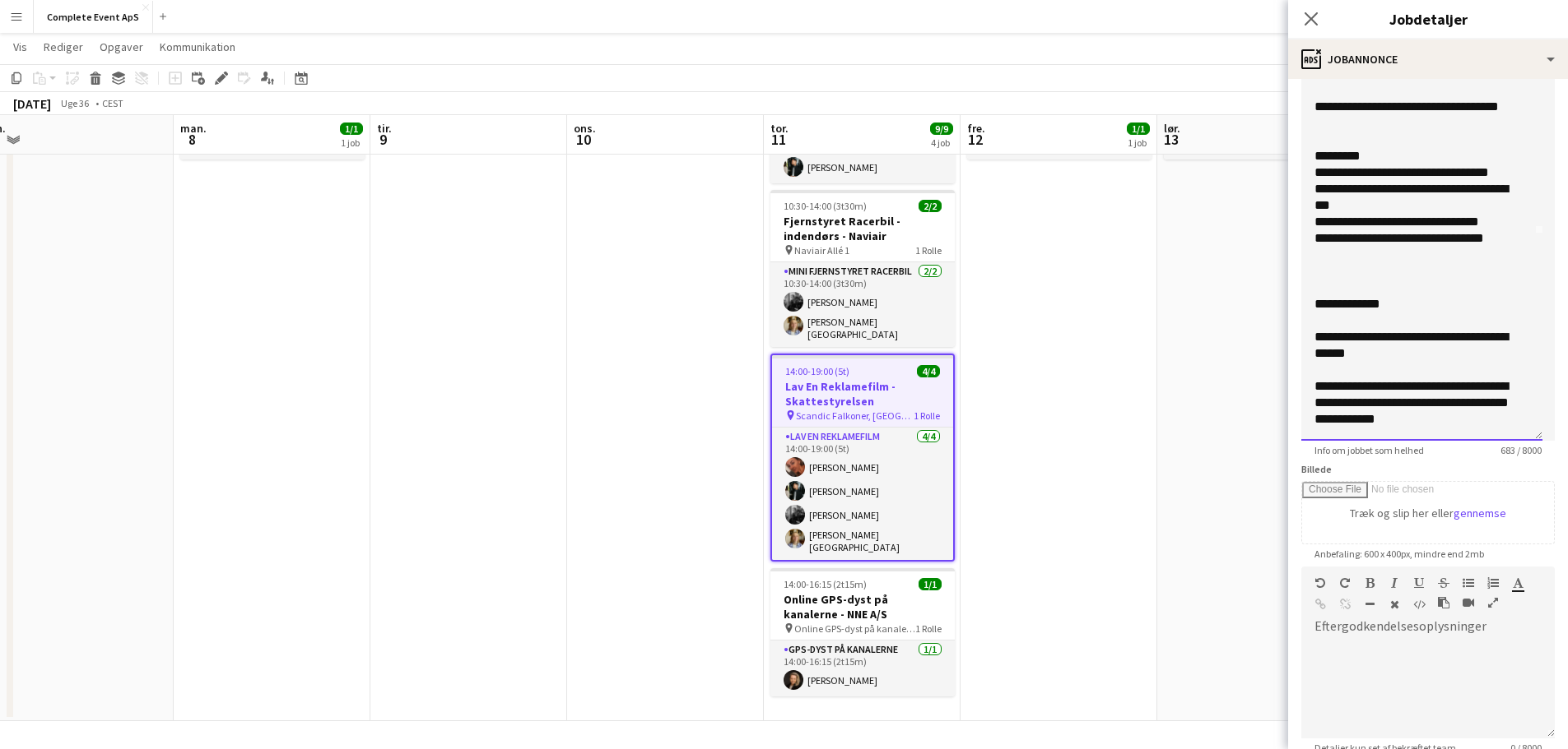
scroll to position [329, 0]
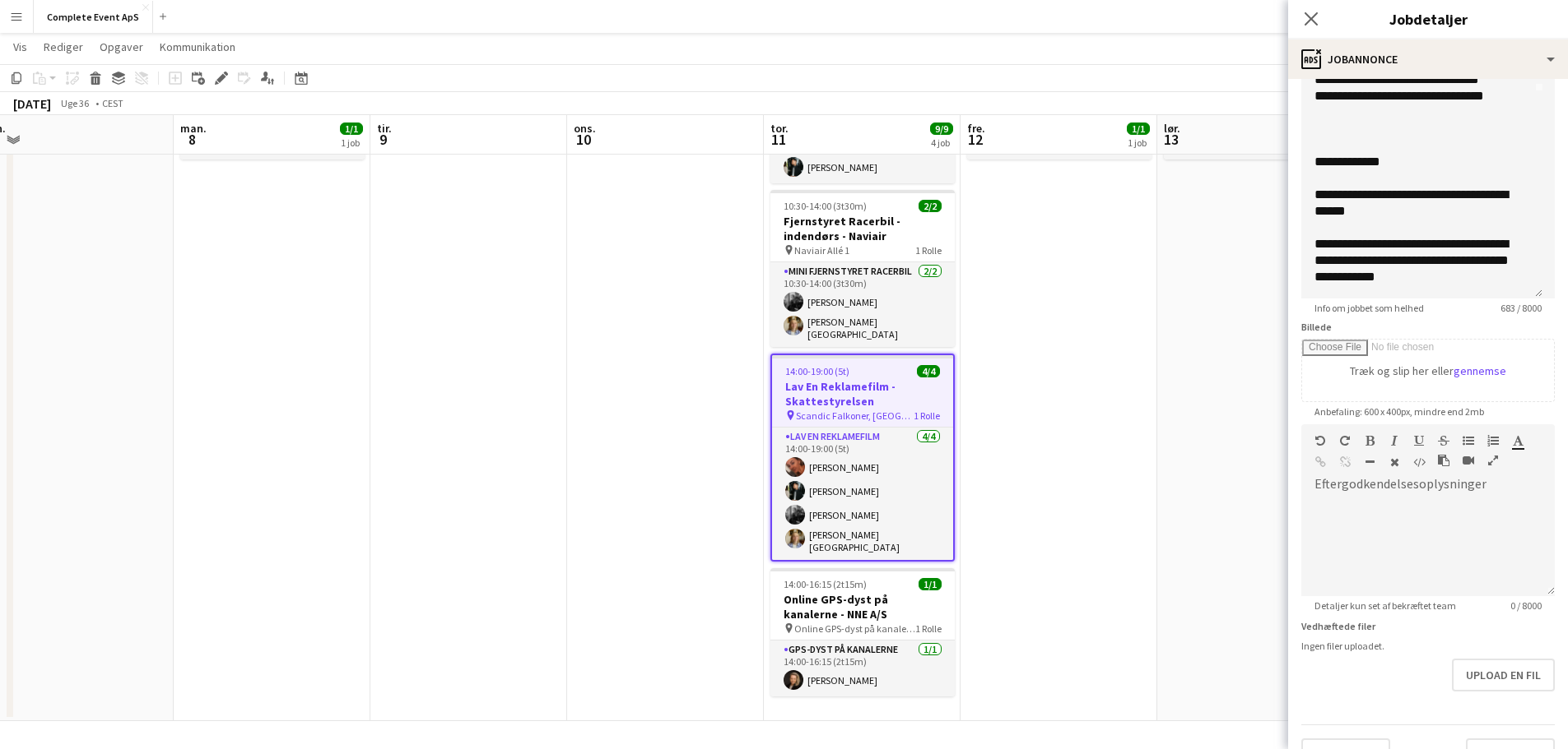
click at [1125, 631] on app-date-cell "12:45-15:00 (2t15m) 1/1 Online GPS-dyst på kanalerne - GVL Entreprise A/S pin O…" at bounding box center [1059, 373] width 197 height 697
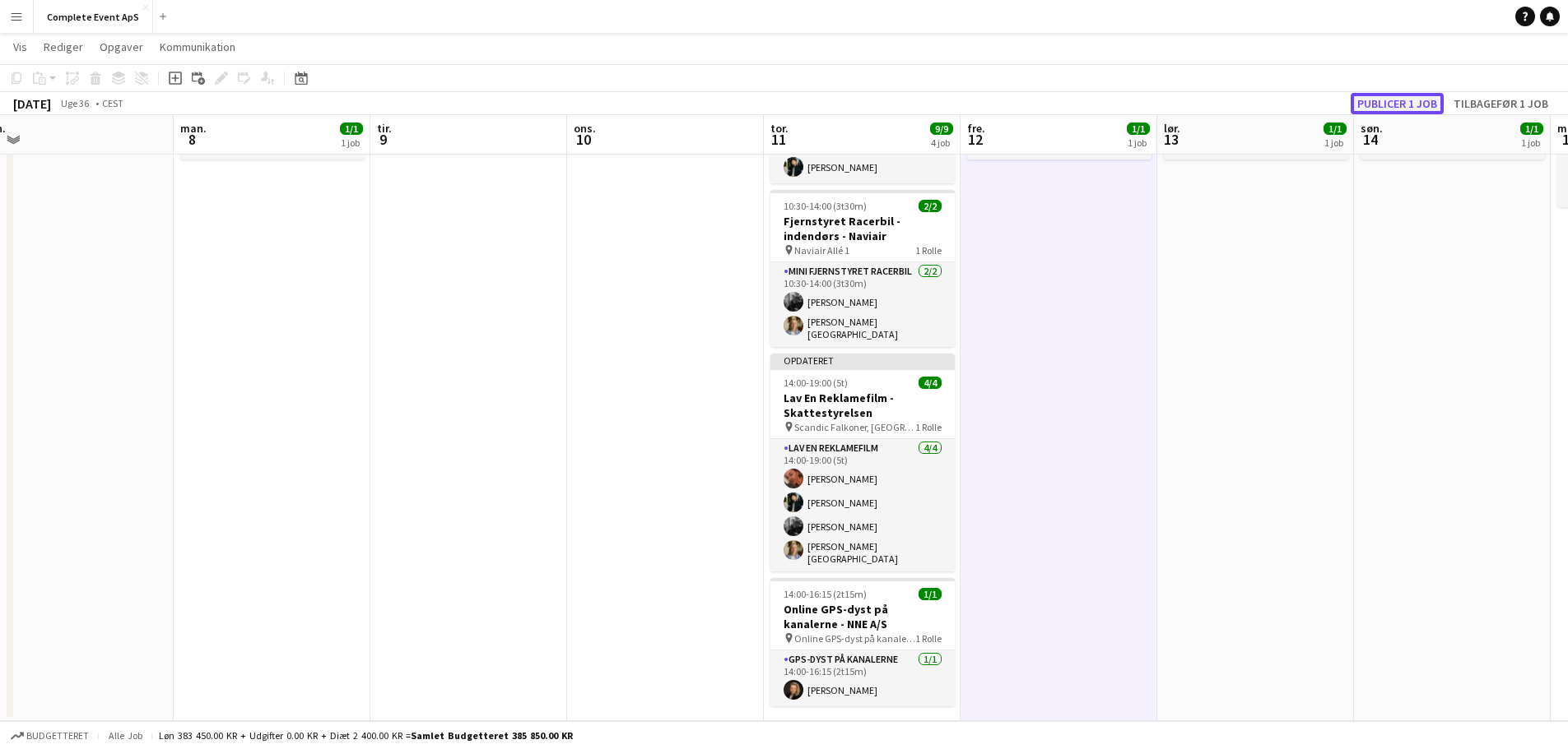
click at [1404, 103] on button "Publicer 1 job" at bounding box center [1397, 104] width 93 height 21
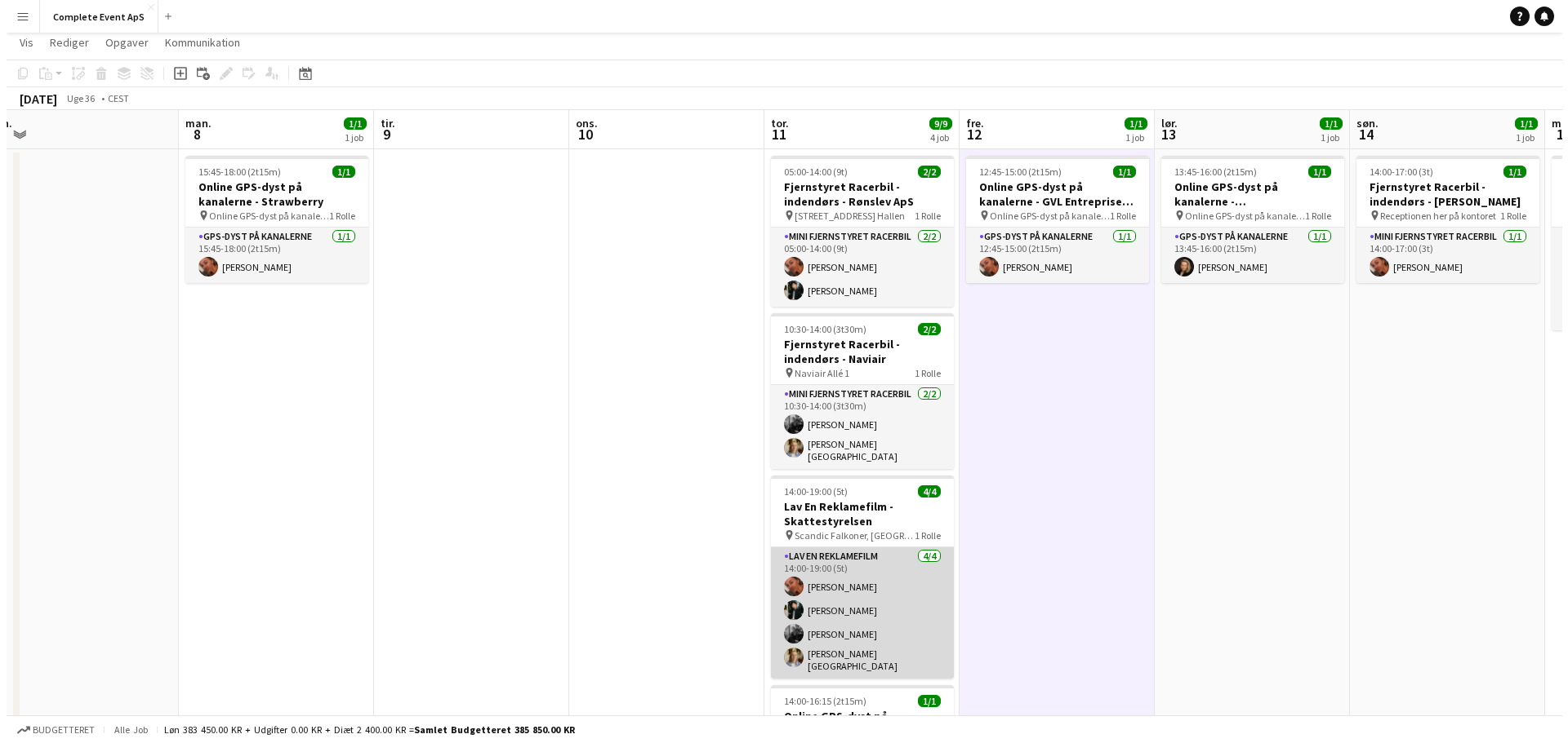
scroll to position [0, 0]
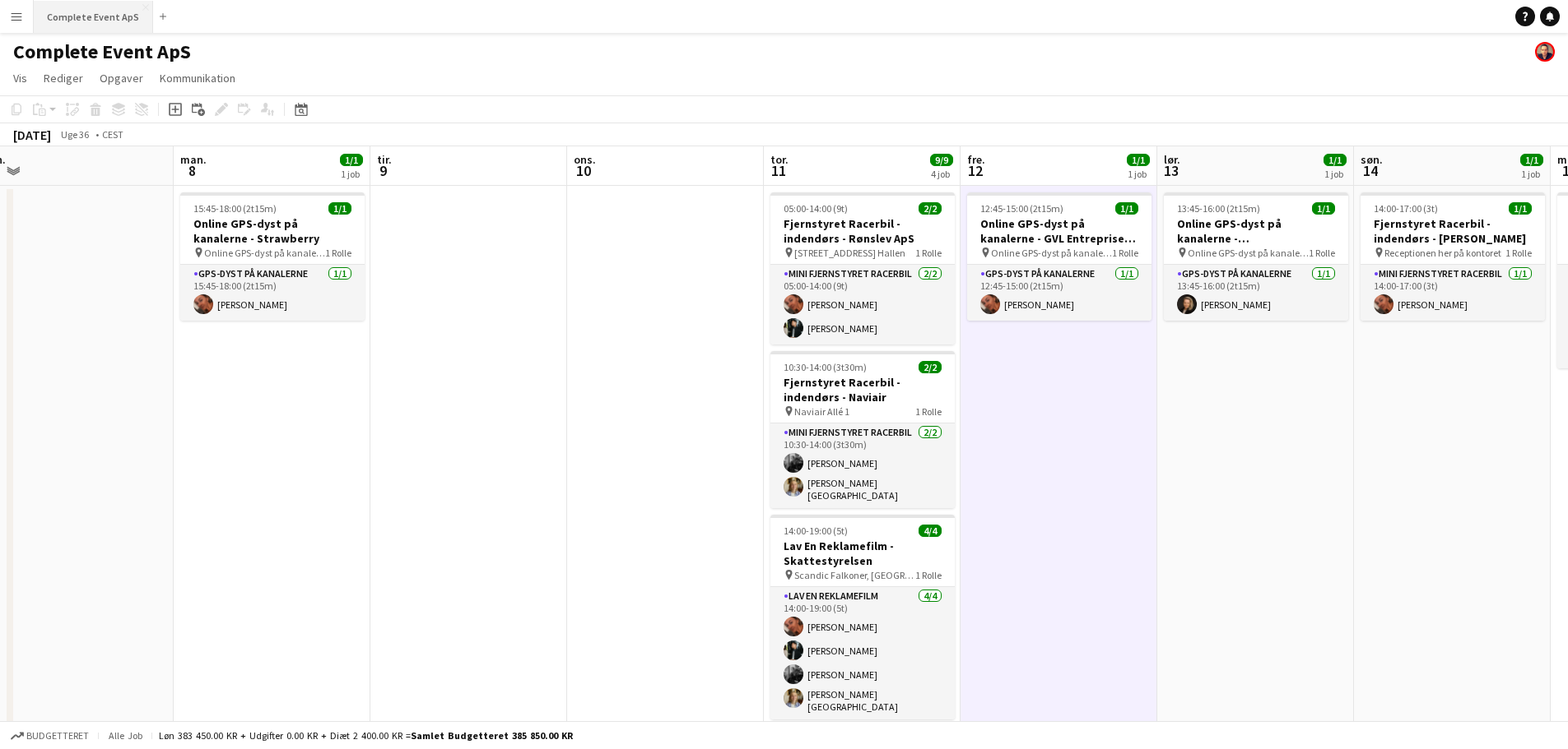
click at [84, 8] on button "Complete Event ApS Luk" at bounding box center [93, 17] width 119 height 32
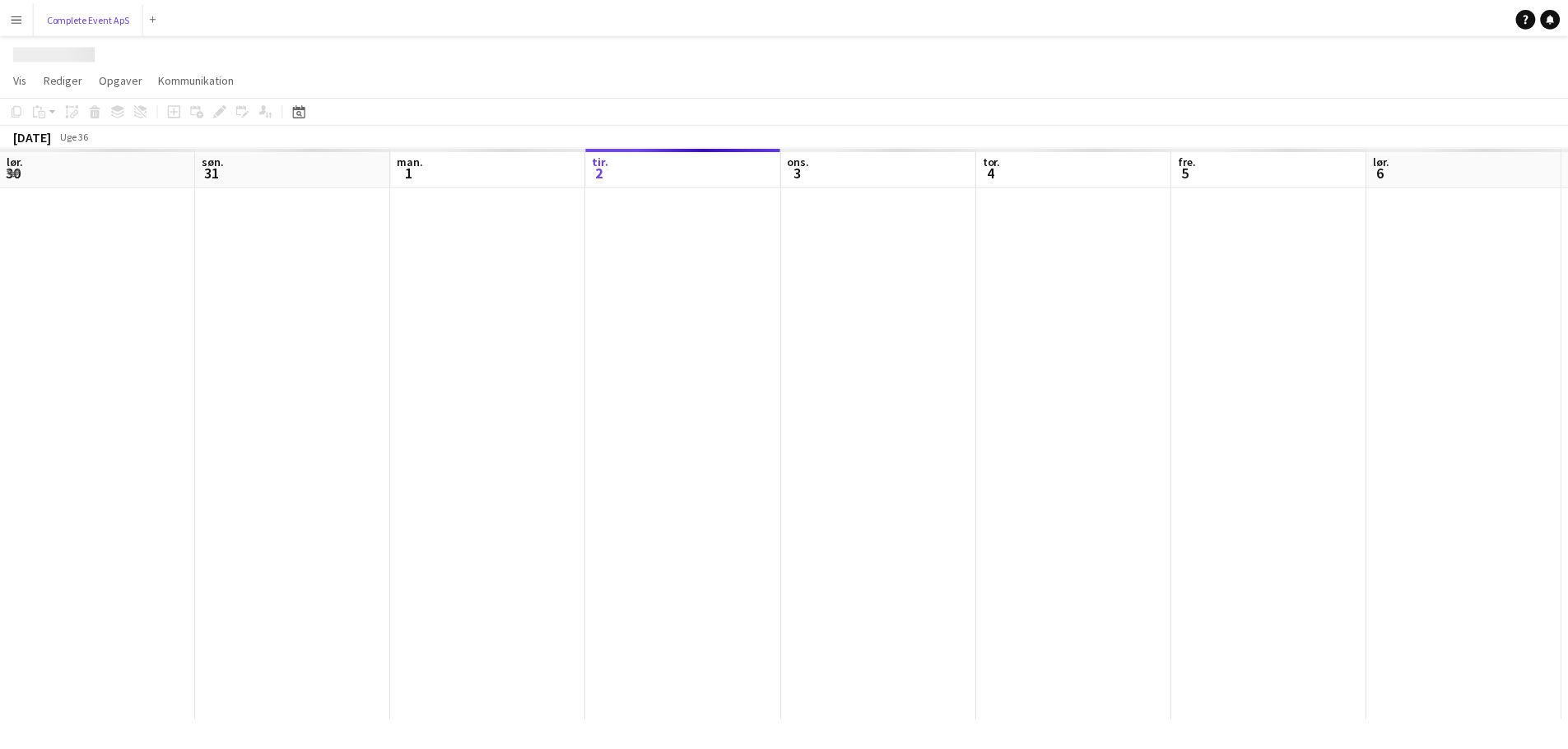
scroll to position [0, 393]
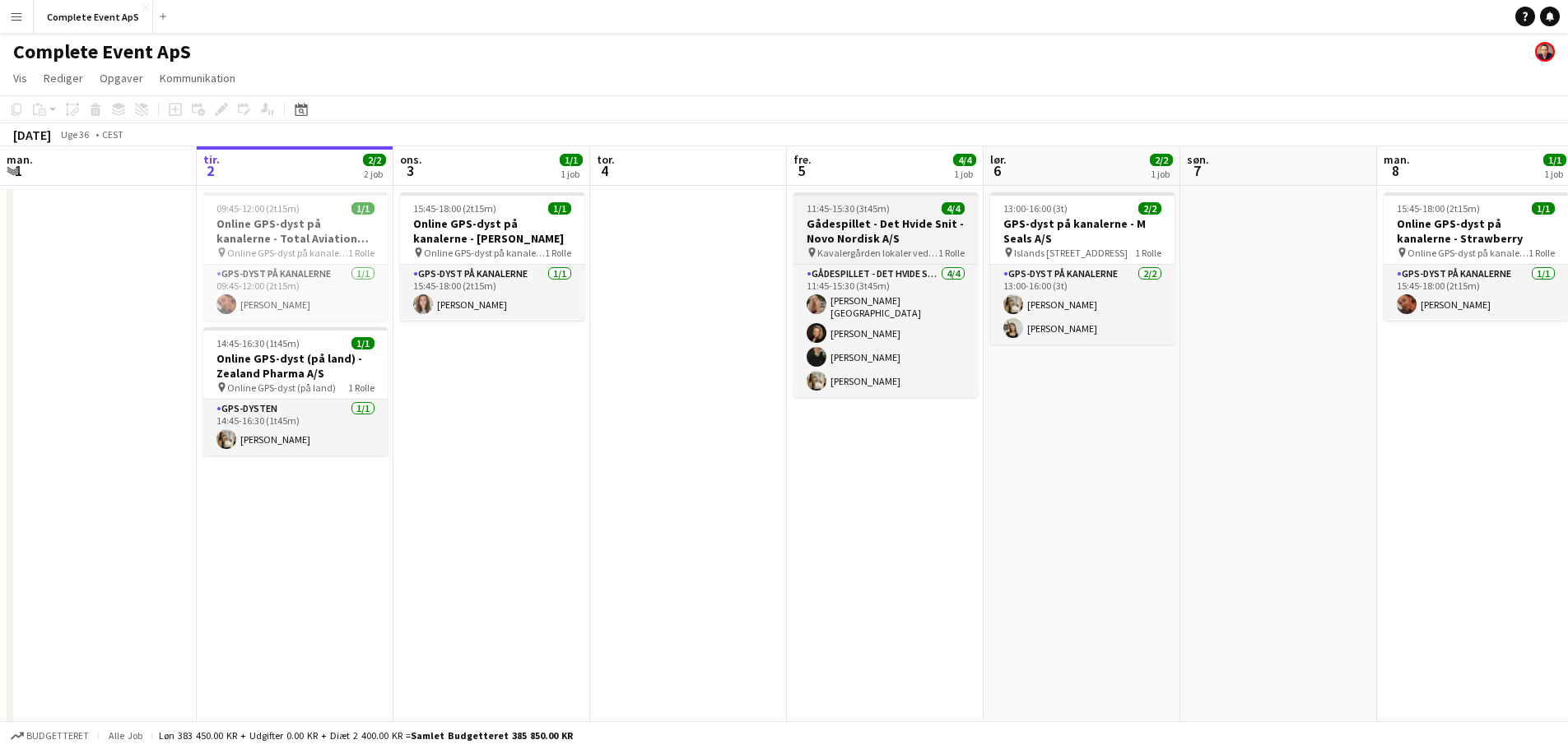
click at [909, 213] on div "11:45-15:30 (3t45m) 4/4" at bounding box center [886, 209] width 185 height 12
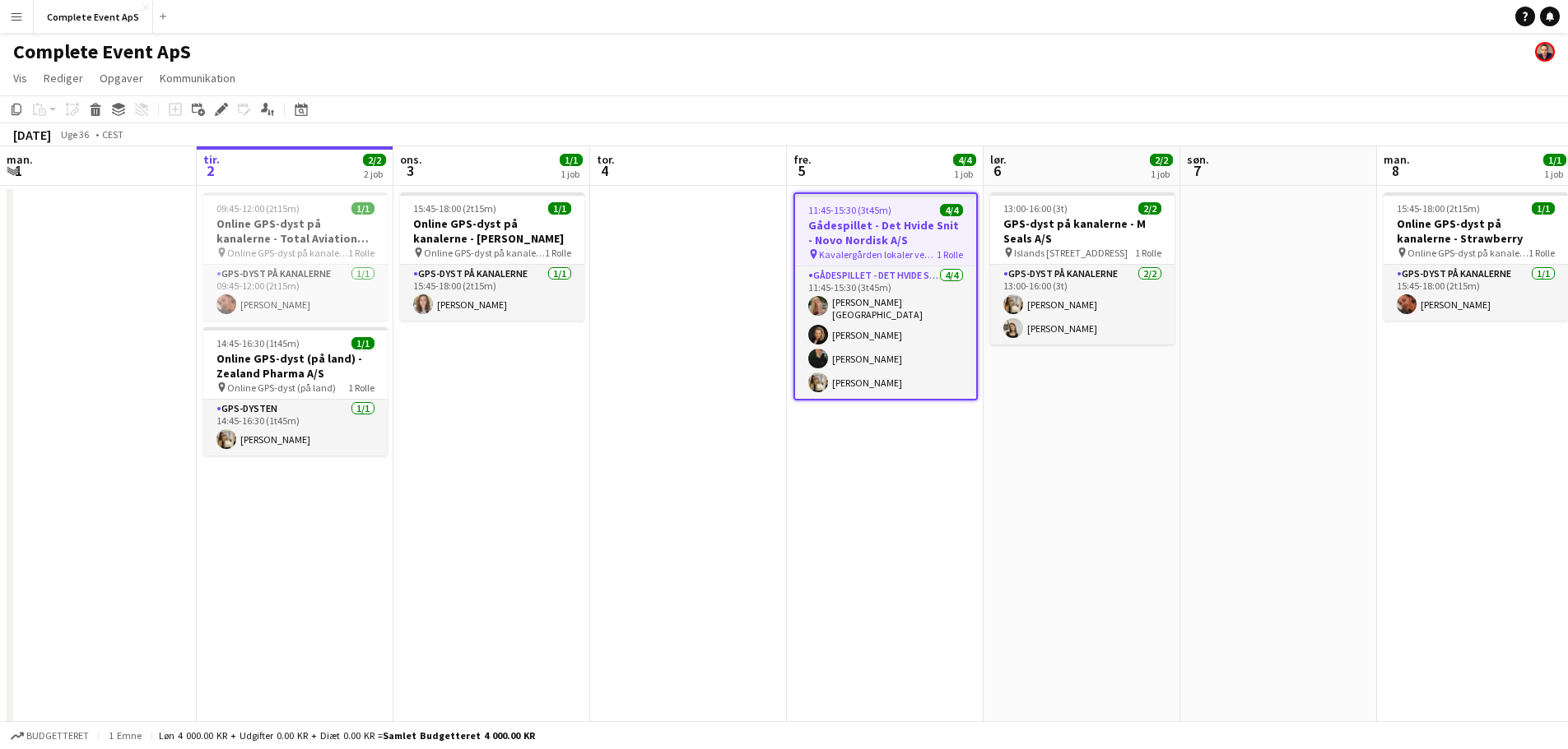
click at [909, 213] on div "11:45-15:30 (3t45m) 4/4" at bounding box center [885, 210] width 181 height 12
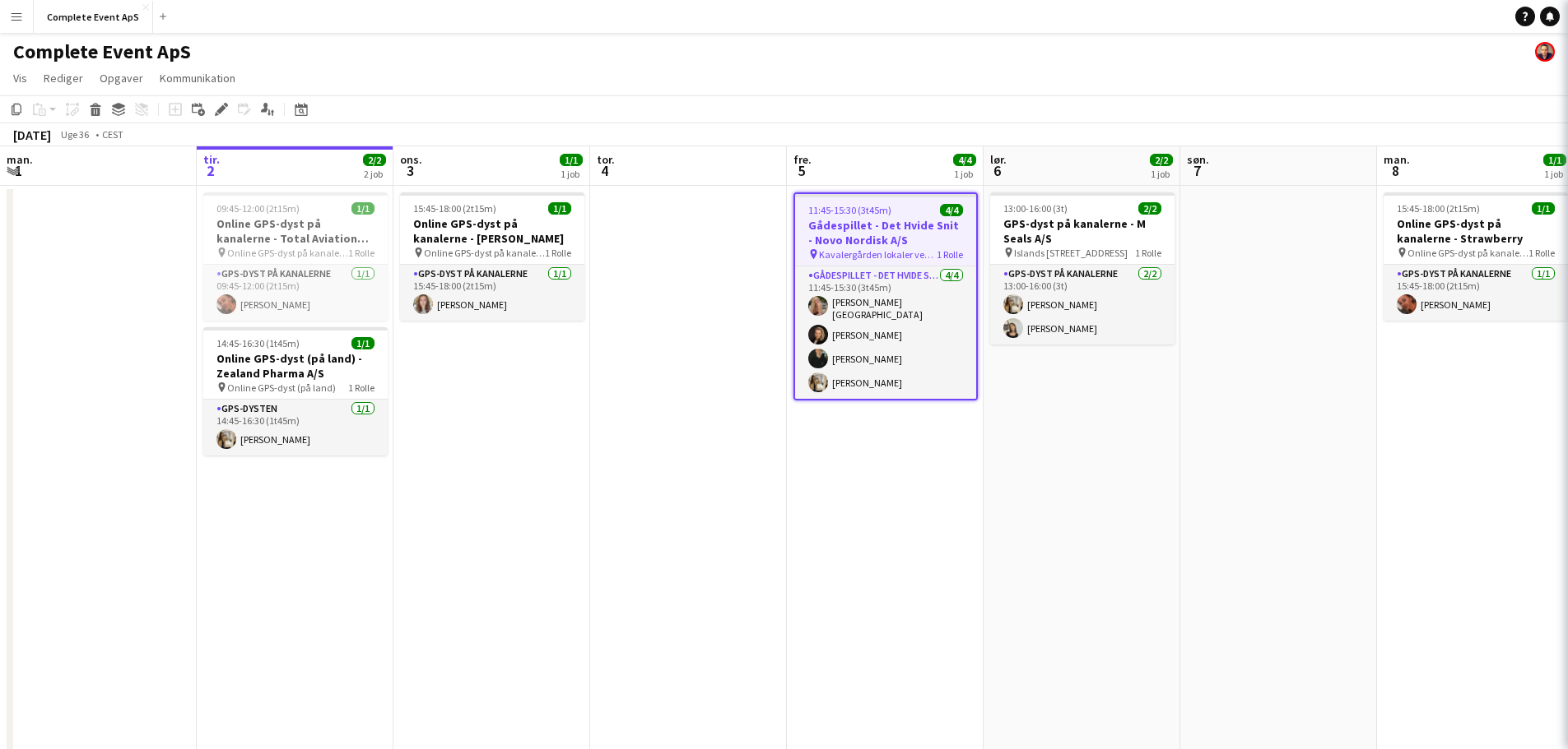
type input "**********"
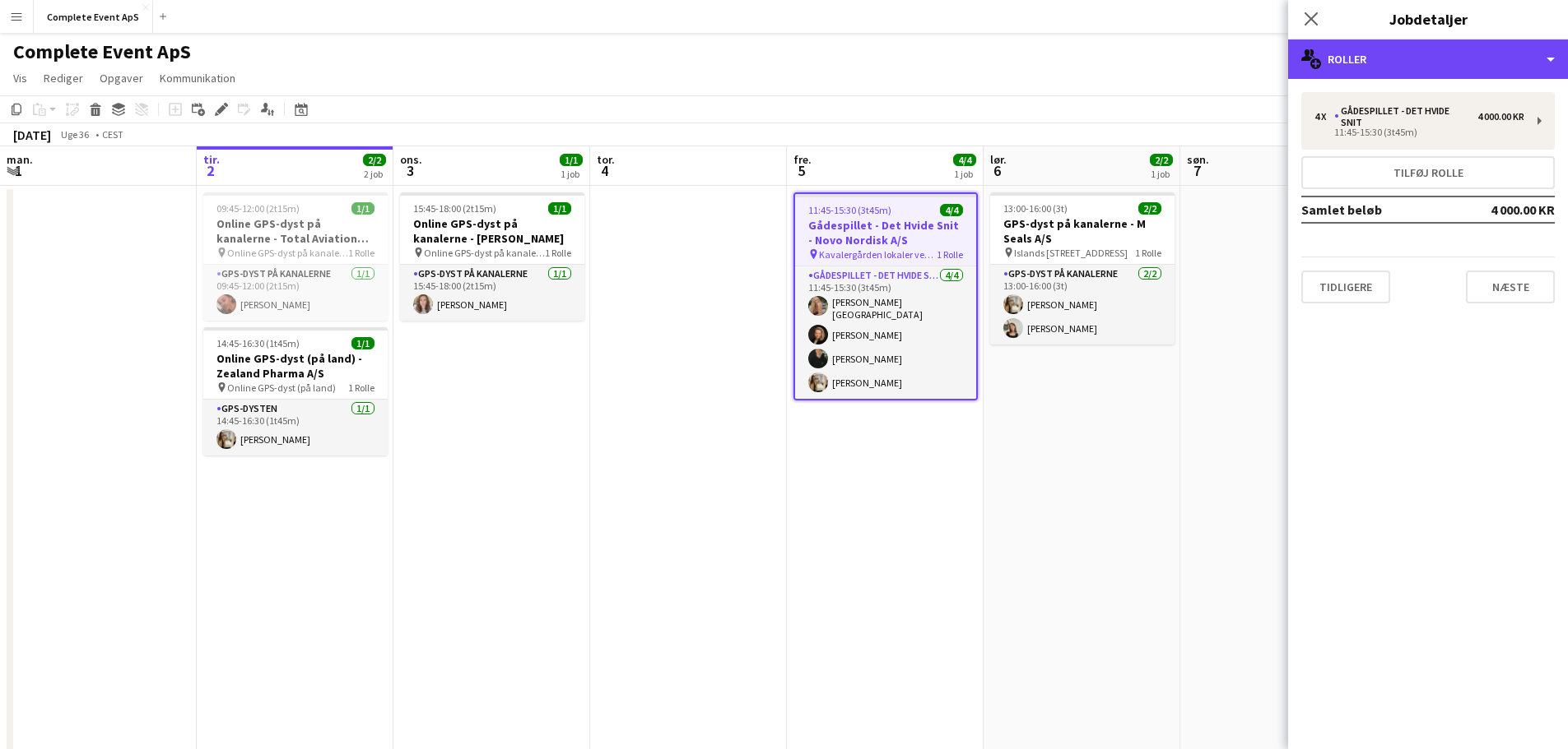
drag, startPoint x: 1396, startPoint y: 73, endPoint x: 1401, endPoint y: 84, distance: 12.1
click at [1396, 72] on div "multiple-users-add Roller" at bounding box center [1428, 59] width 280 height 39
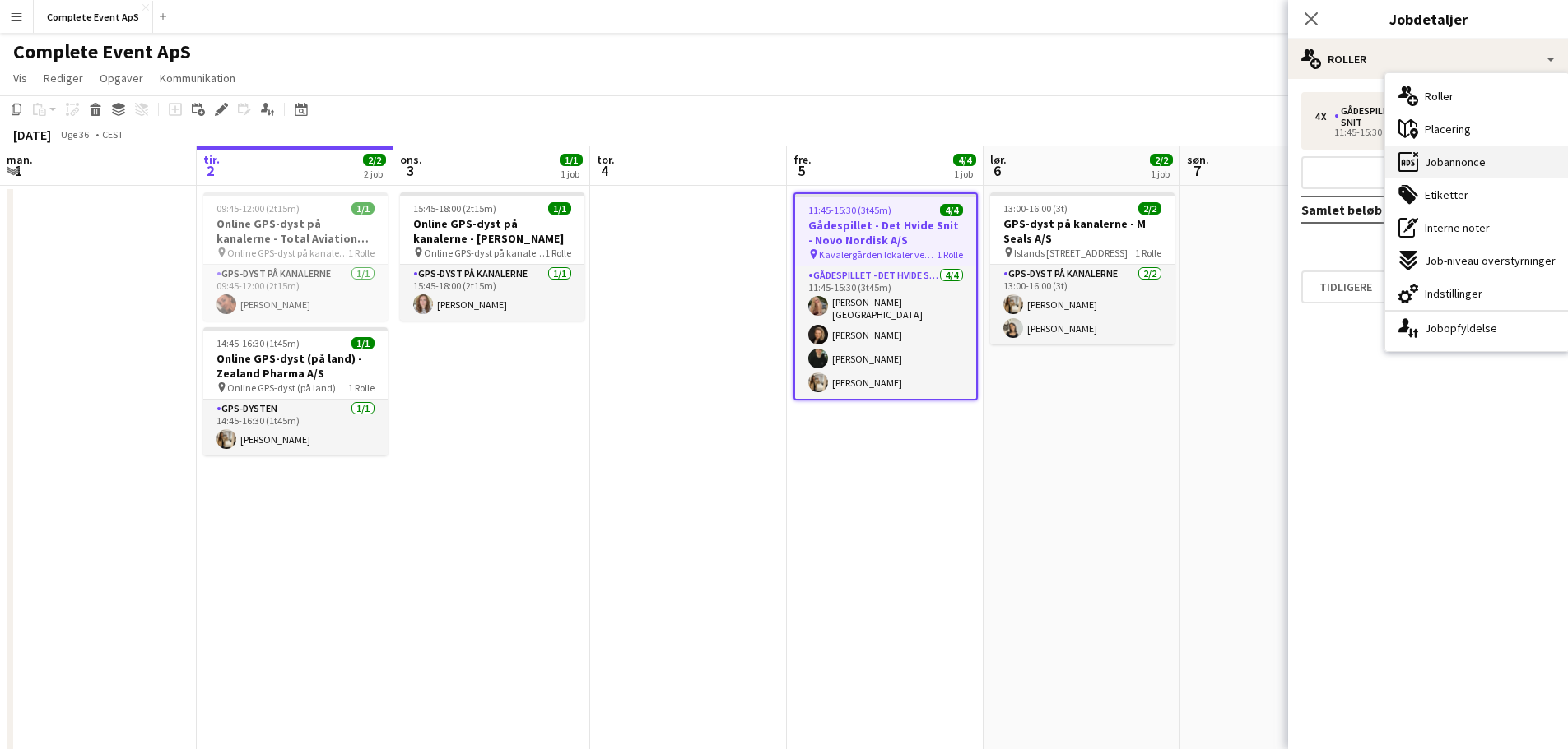
click at [1458, 170] on span "Jobannonce" at bounding box center [1454, 162] width 61 height 15
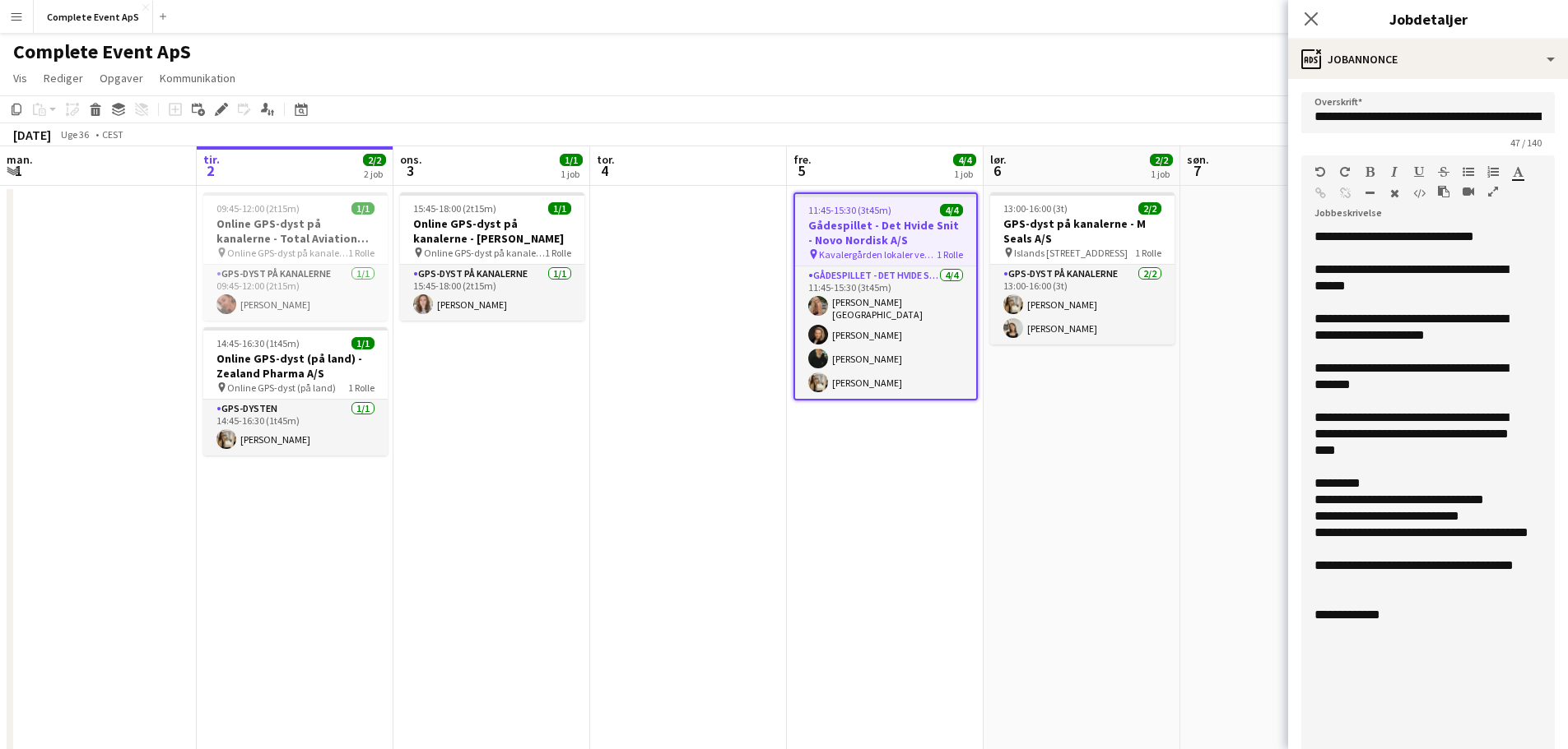
drag, startPoint x: 1528, startPoint y: 339, endPoint x: 1533, endPoint y: 788, distance: 449.0
click at [1533, 748] on html "Menu Boards Boards Boards Alle job Status Arbejdsstyrke Arbejdsstyrke Min arbej…" at bounding box center [784, 455] width 1568 height 911
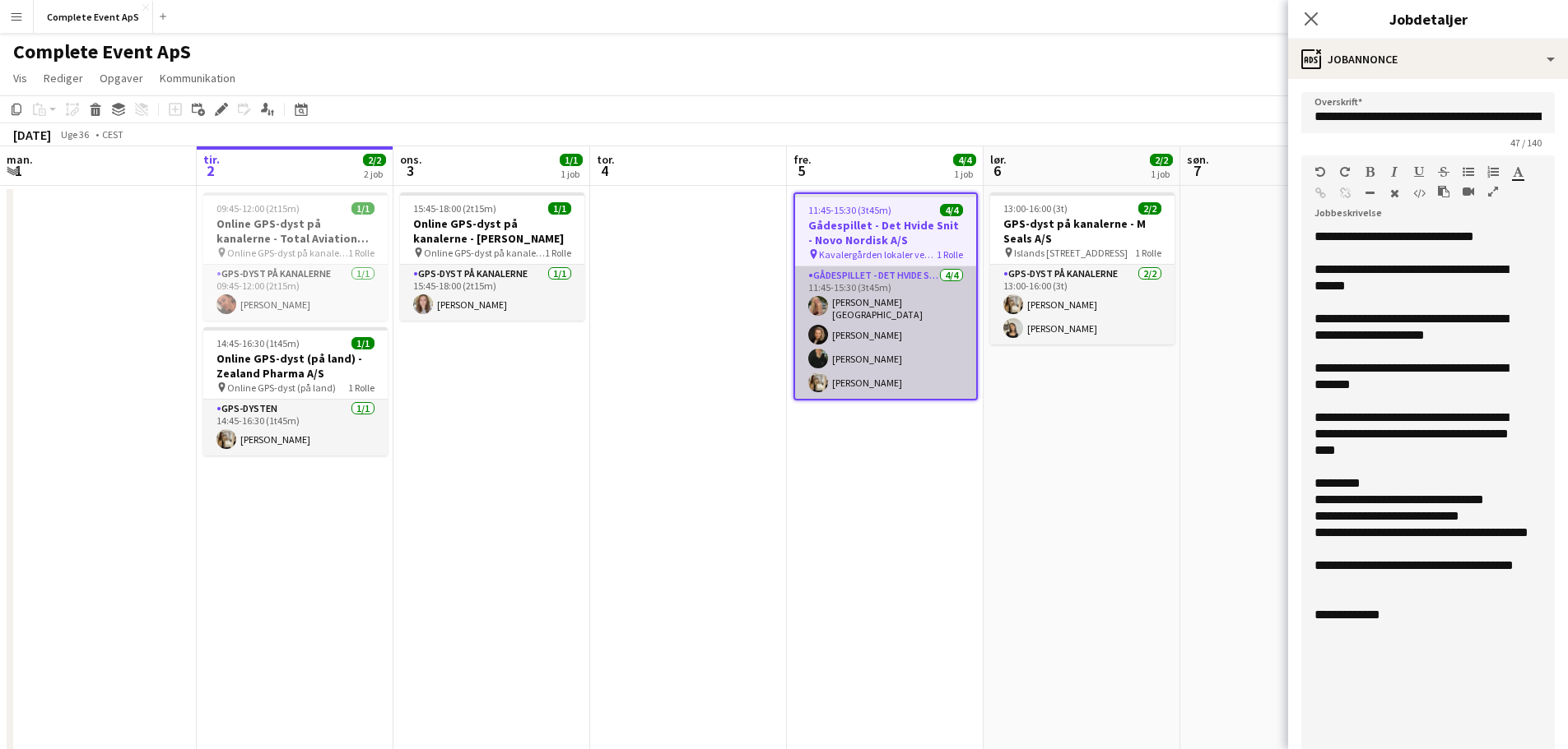
click at [880, 320] on app-card-role "Gådespillet - Det Hvide Snit [DATE] 11:45-15:30 (3t45m) [PERSON_NAME] [PERSON_N…" at bounding box center [885, 332] width 181 height 132
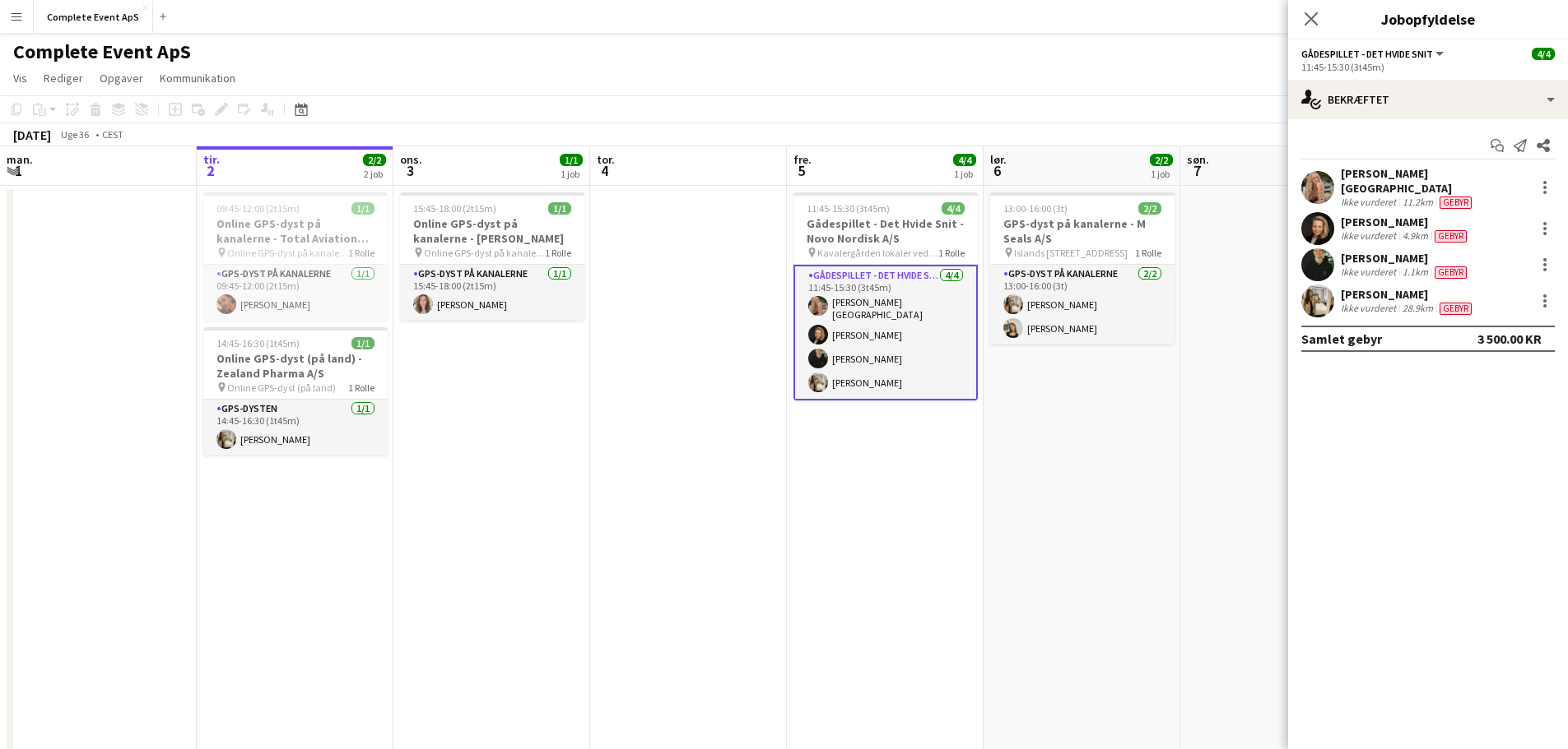
click at [1382, 171] on div "[PERSON_NAME][GEOGRAPHIC_DATA]" at bounding box center [1434, 180] width 187 height 29
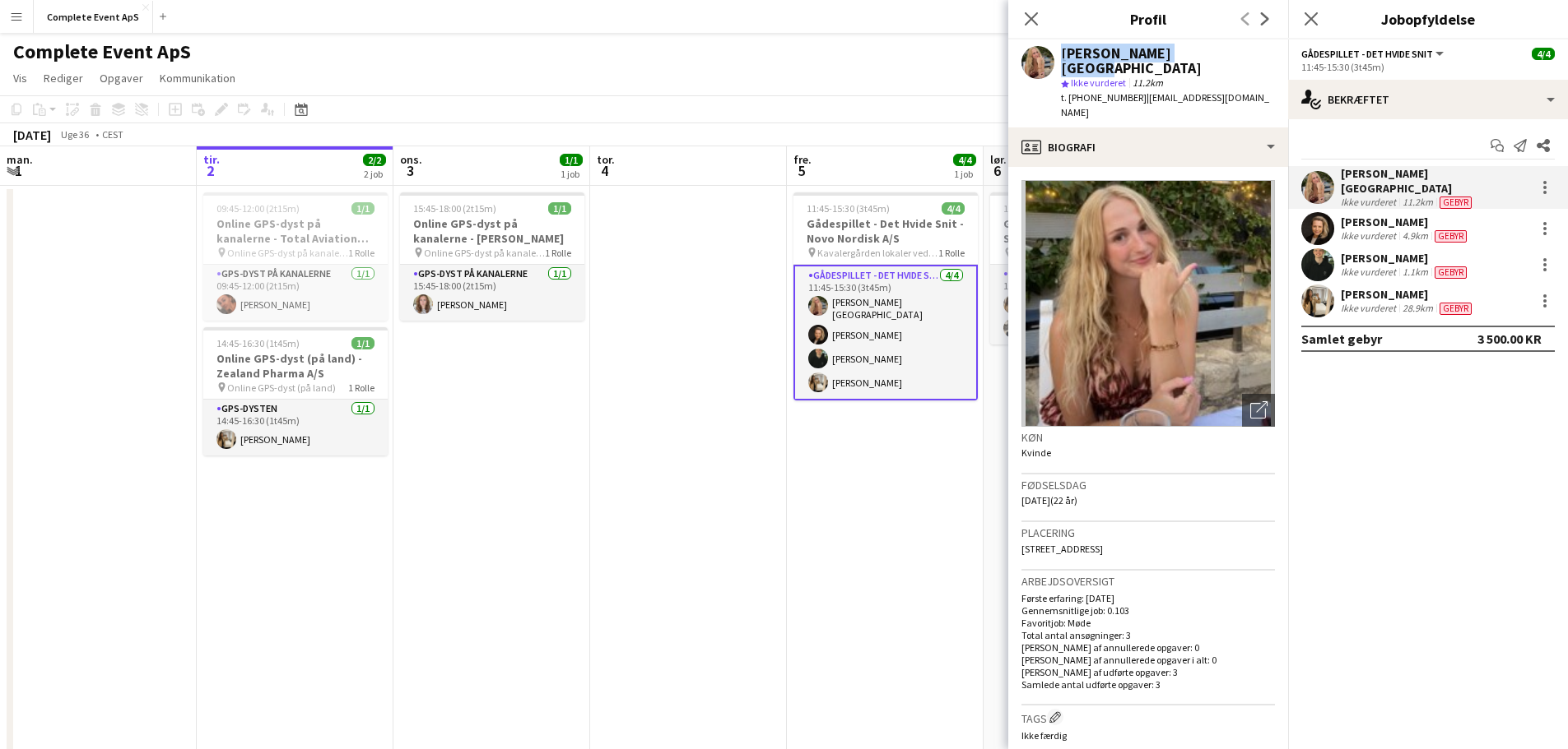
drag, startPoint x: 1188, startPoint y: 52, endPoint x: 1016, endPoint y: 51, distance: 172.0
click at [1016, 51] on div "[PERSON_NAME] star Ikke vurderet 11.2km t. [PHONE_NUMBER] | [EMAIL_ADDRESS][DOM…" at bounding box center [1147, 83] width 280 height 88
copy div "[PERSON_NAME][GEOGRAPHIC_DATA]"
click at [1362, 215] on div "[PERSON_NAME]" at bounding box center [1406, 222] width 130 height 15
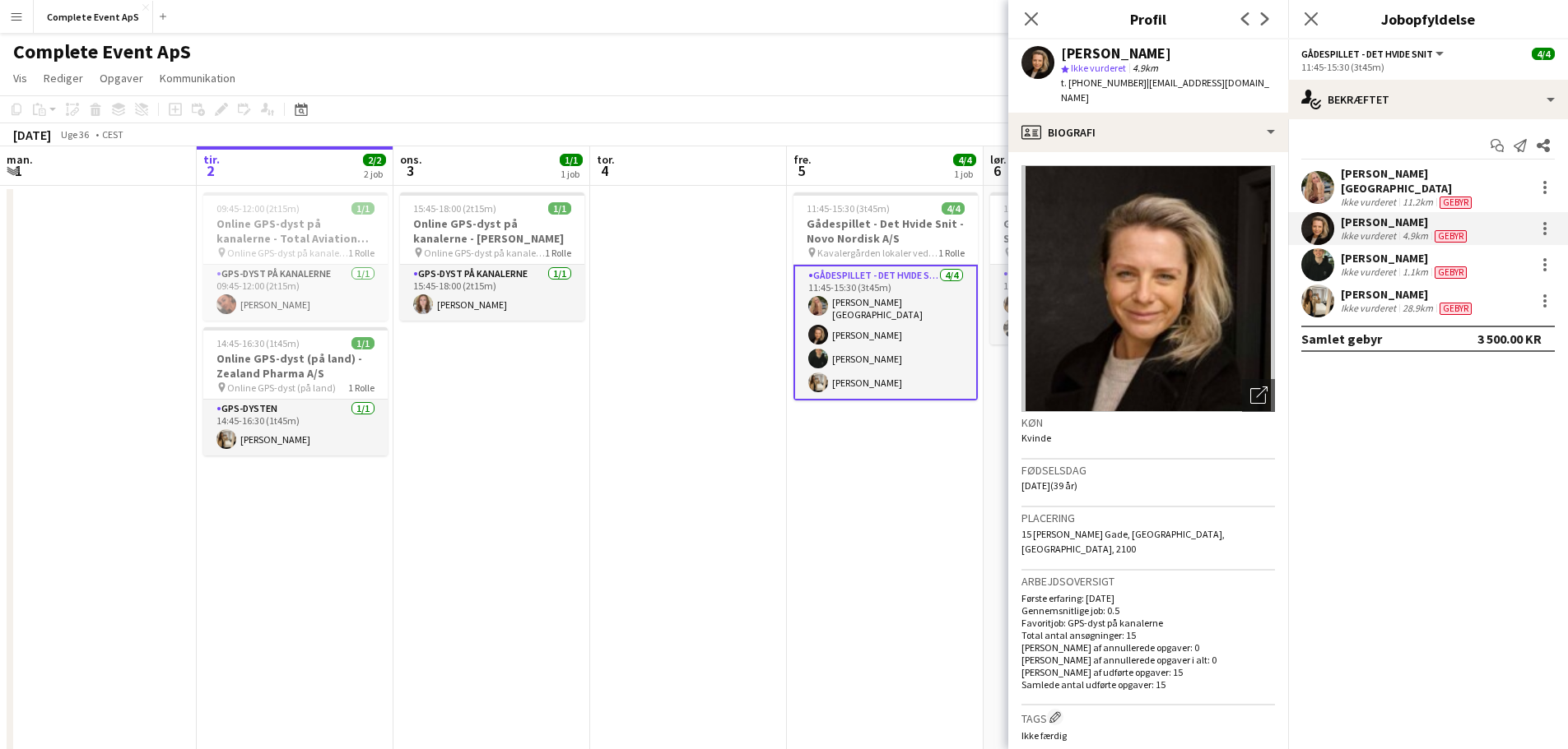
drag, startPoint x: 1208, startPoint y: 51, endPoint x: 1059, endPoint y: 51, distance: 149.0
click at [1059, 51] on div "[PERSON_NAME] star Ikke vurderet 4.9km t. [PHONE_NUMBER] | [EMAIL_ADDRESS][DOMA…" at bounding box center [1147, 75] width 280 height 73
copy div "[PERSON_NAME]"
click at [1417, 251] on div "[PERSON_NAME]" at bounding box center [1406, 258] width 130 height 15
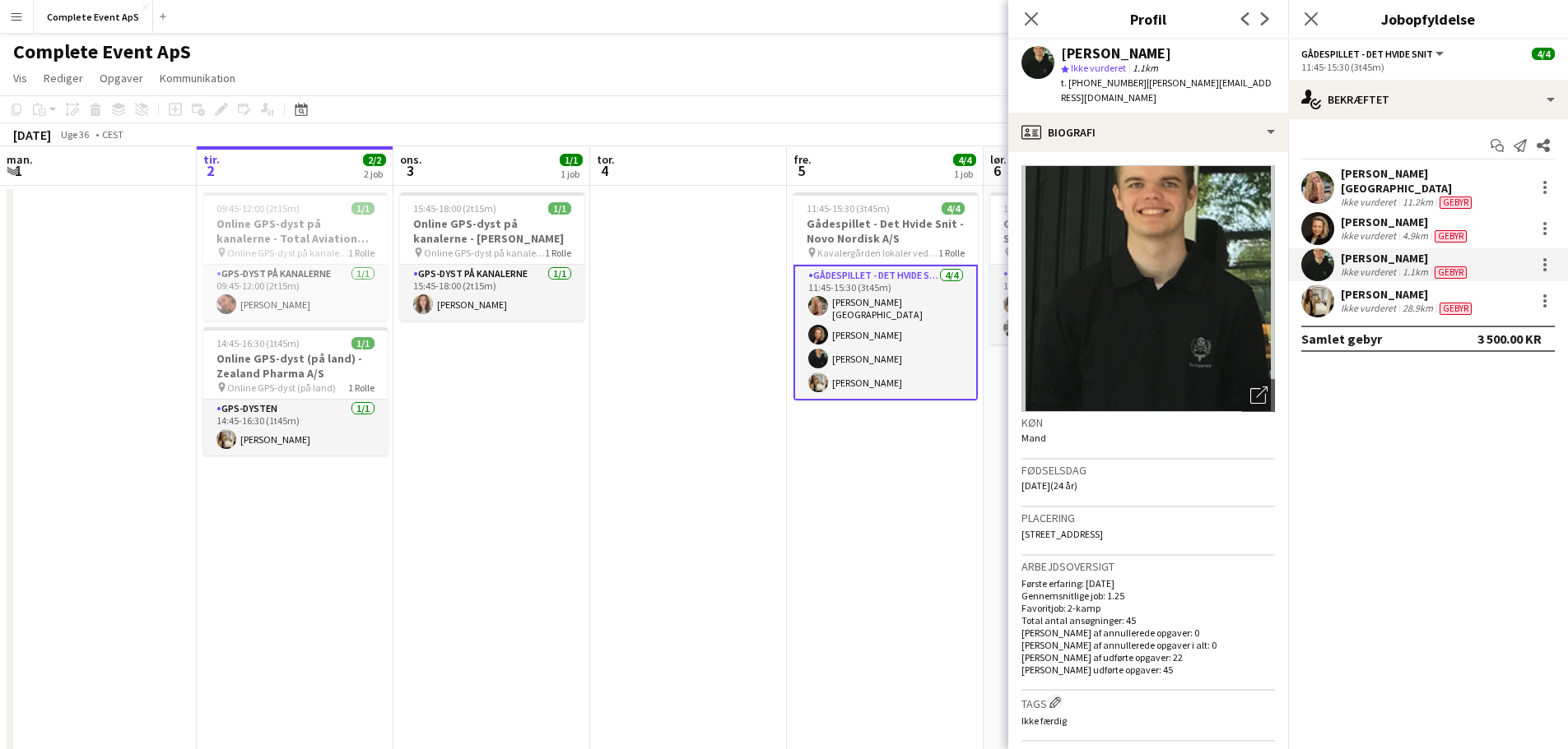
drag, startPoint x: 1213, startPoint y: 51, endPoint x: 1061, endPoint y: 51, distance: 152.0
click at [1061, 51] on div "[PERSON_NAME]" at bounding box center [1168, 53] width 214 height 15
copy div "[PERSON_NAME]"
click at [1390, 287] on div "[PERSON_NAME]" at bounding box center [1407, 294] width 134 height 15
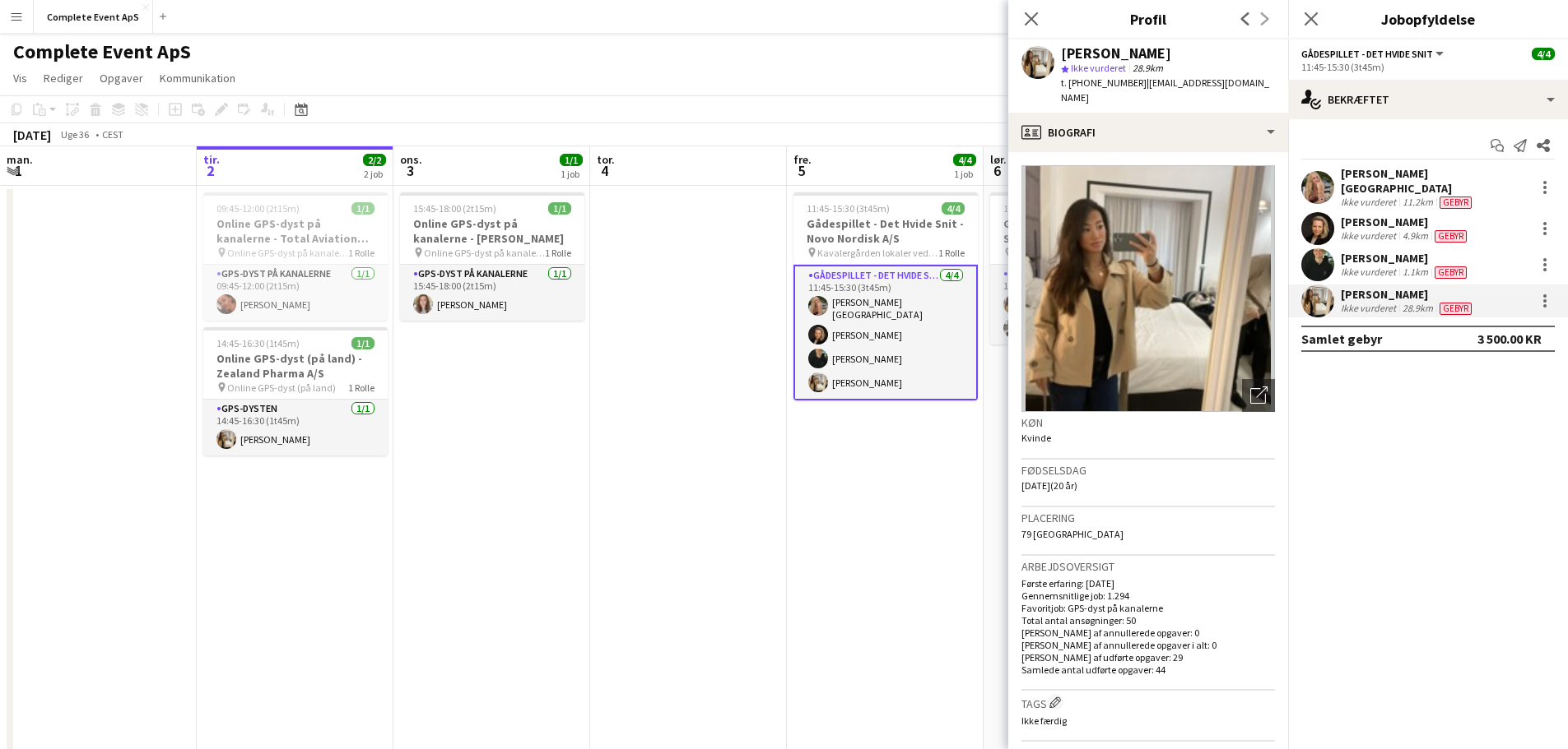
drag, startPoint x: 1167, startPoint y: 58, endPoint x: 1064, endPoint y: 56, distance: 103.0
click at [1064, 56] on div "[PERSON_NAME]" at bounding box center [1168, 53] width 214 height 15
copy div "[PERSON_NAME]"
